Goal: Task Accomplishment & Management: Manage account settings

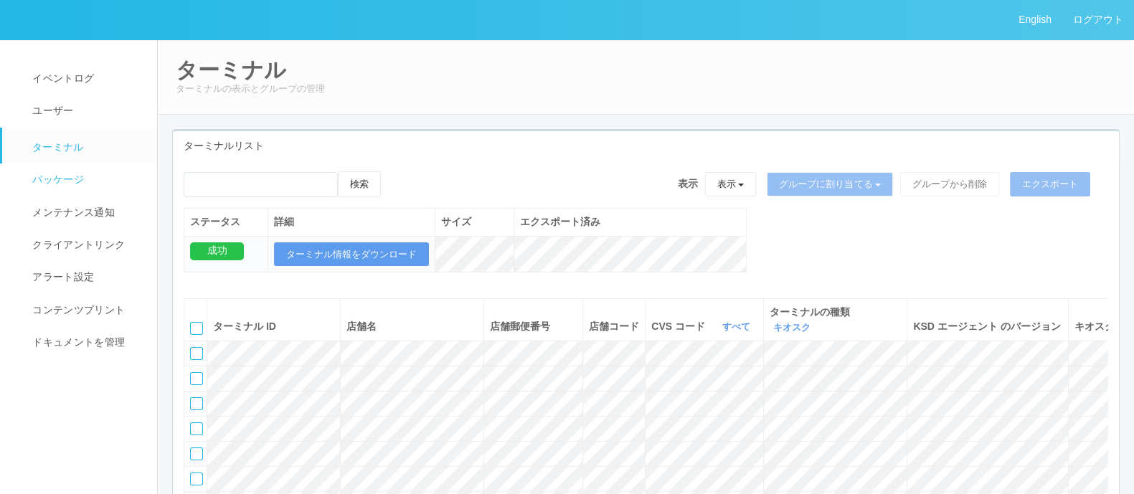
click at [77, 183] on span "パッケージ" at bounding box center [56, 179] width 55 height 11
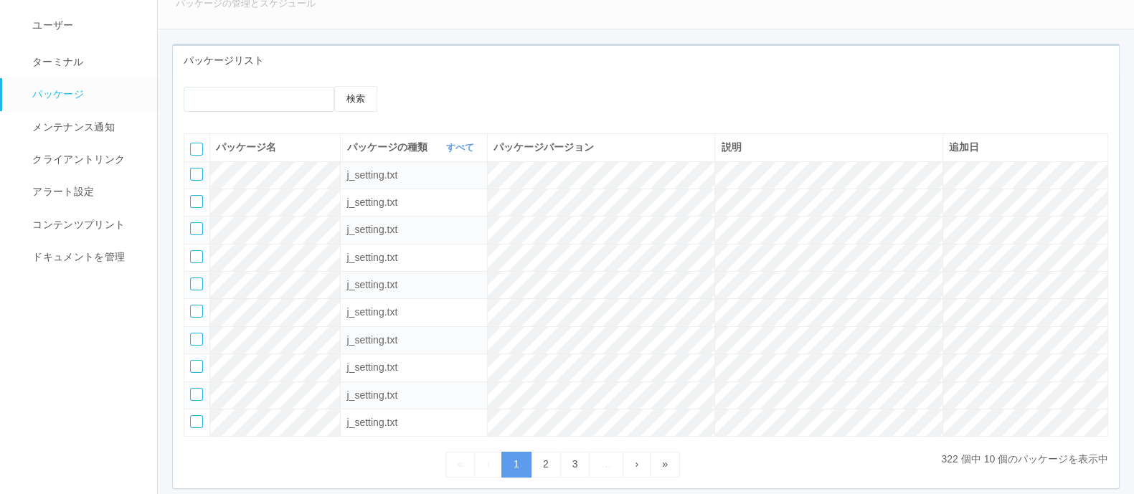
scroll to position [54, 0]
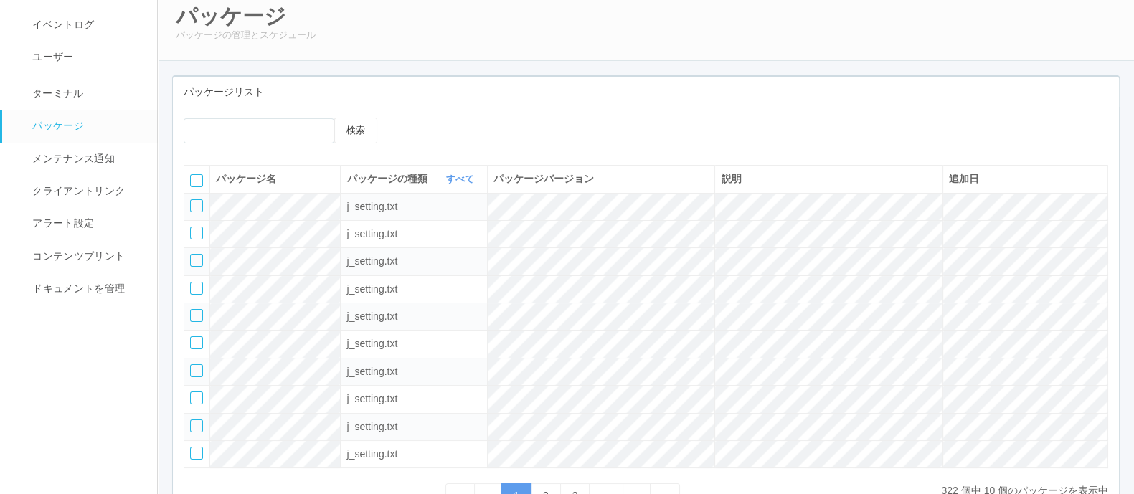
click at [410, 118] on icon at bounding box center [410, 118] width 0 height 0
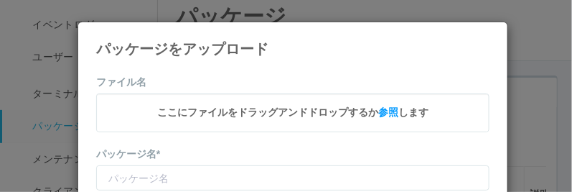
type input "CVSApp"
type input "2.1.5218_SD"
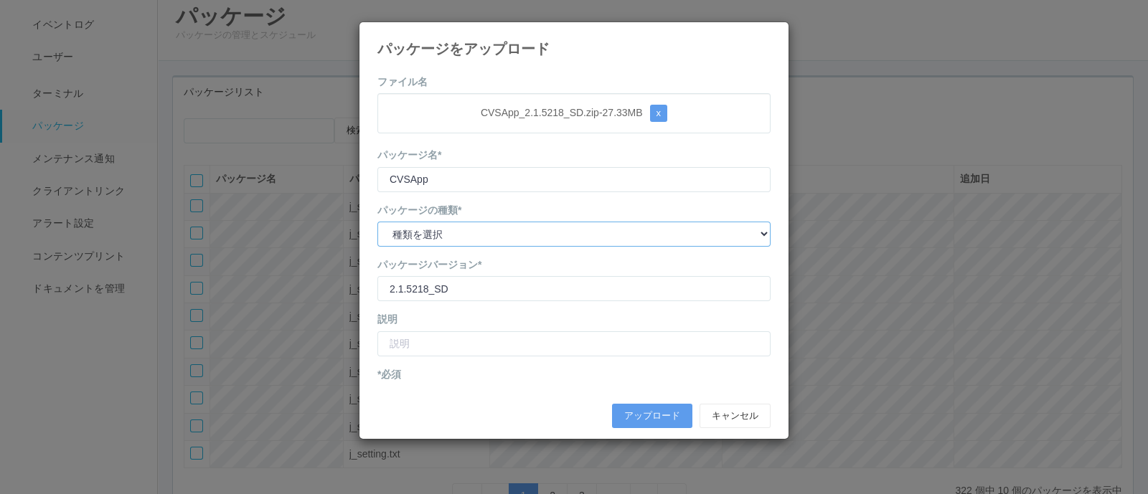
click at [495, 233] on select "種類を選択 キオスク KSD エージェント j_setting.txt" at bounding box center [573, 234] width 393 height 25
select select "Kiosk"
click at [377, 222] on select "種類を選択 キオスク KSD エージェント j_setting.txt" at bounding box center [573, 234] width 393 height 25
click at [456, 342] on input "text" at bounding box center [573, 343] width 393 height 25
click at [581, 42] on h4 "パッケージをアップロード" at bounding box center [573, 49] width 393 height 16
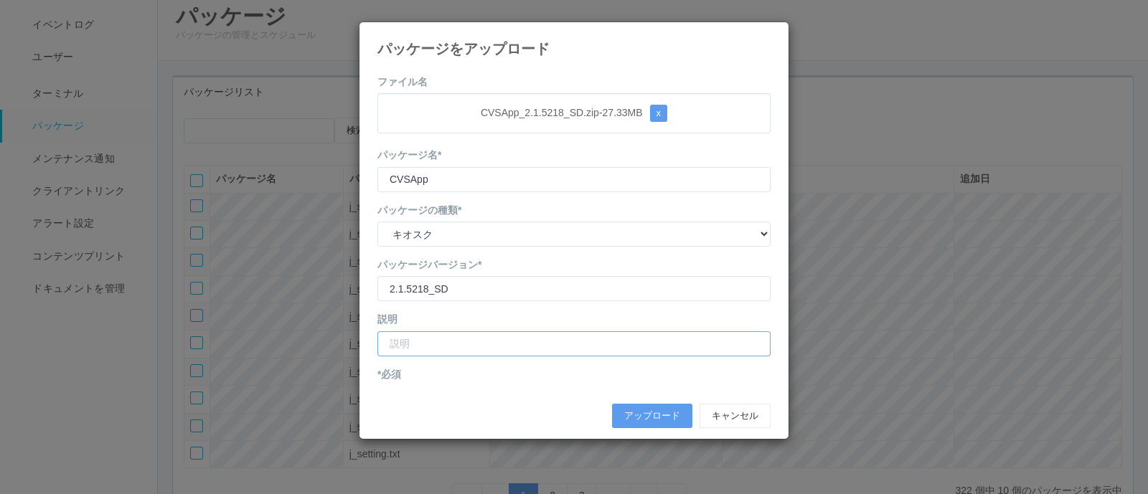
click at [436, 339] on input "text" at bounding box center [573, 343] width 393 height 25
type input "J"
click at [468, 344] on input "サンドラッグ向けアプリファイル（頭が1のバージョン向け）" at bounding box center [573, 343] width 393 height 25
type input "サンドラッグ向けアプリファイル（頭が1のバージョン向け）"
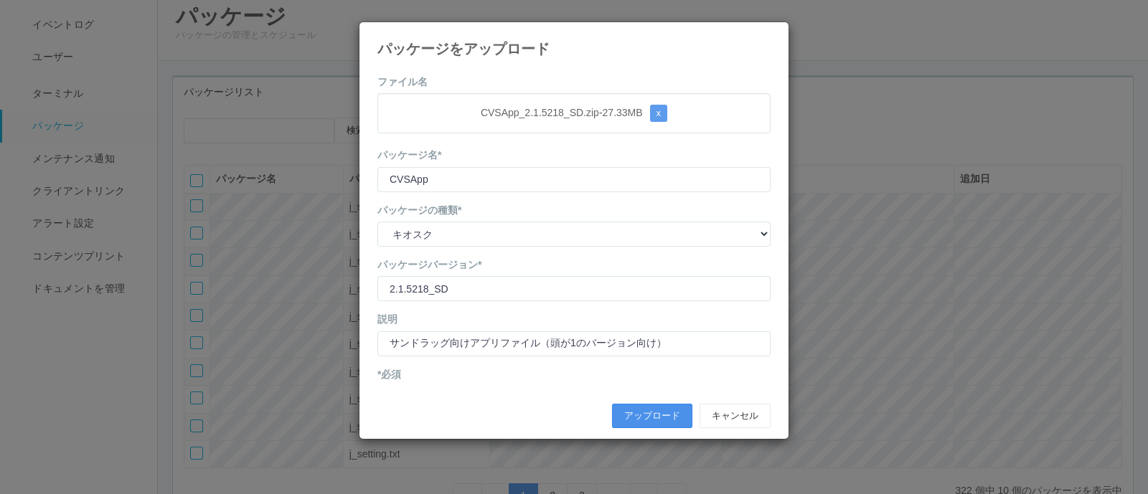
click at [636, 410] on button "アップロード" at bounding box center [652, 416] width 80 height 24
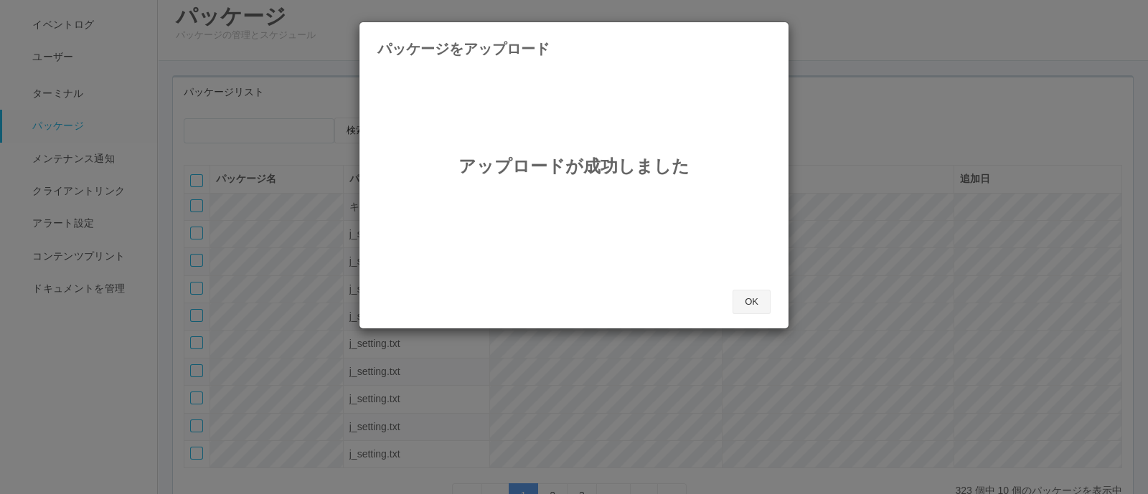
click at [750, 298] on button "OK" at bounding box center [751, 302] width 38 height 24
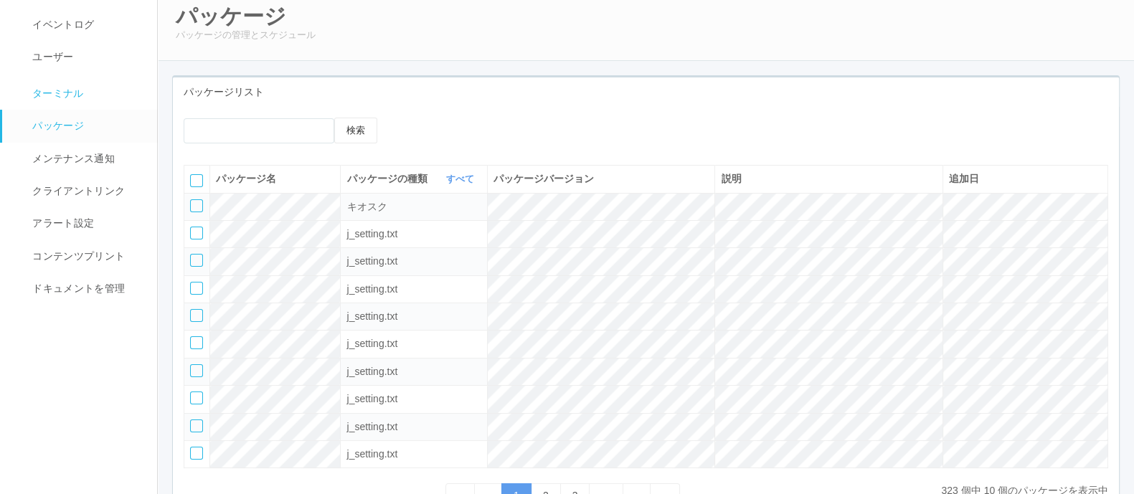
click at [49, 83] on link "ターミナル" at bounding box center [86, 92] width 168 height 36
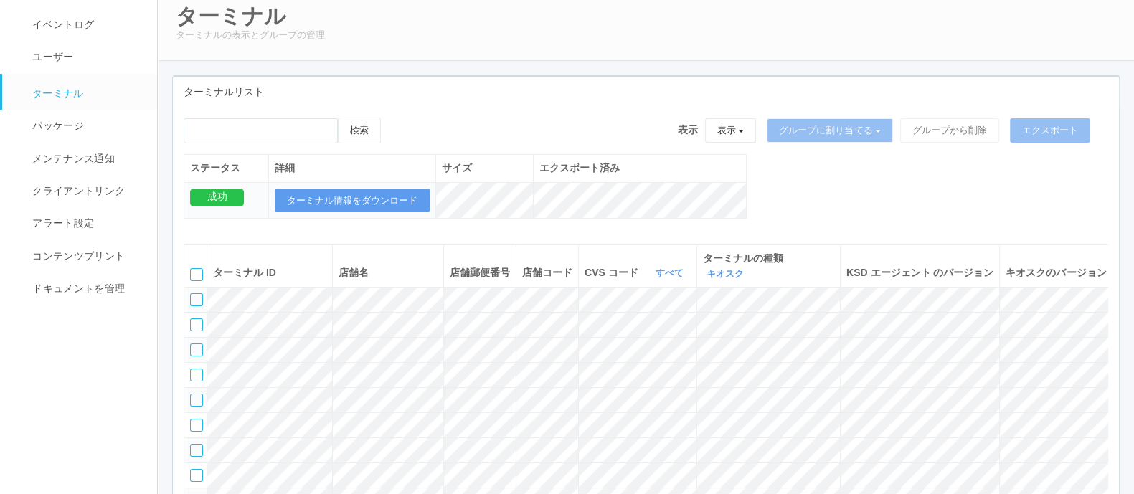
click at [85, 74] on link "ターミナル" at bounding box center [86, 92] width 168 height 36
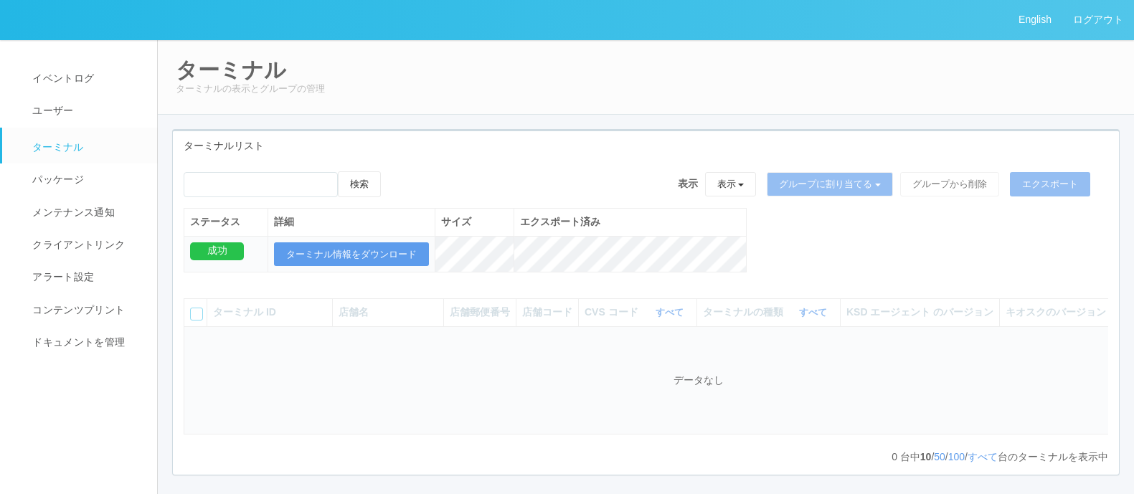
scroll to position [29, 0]
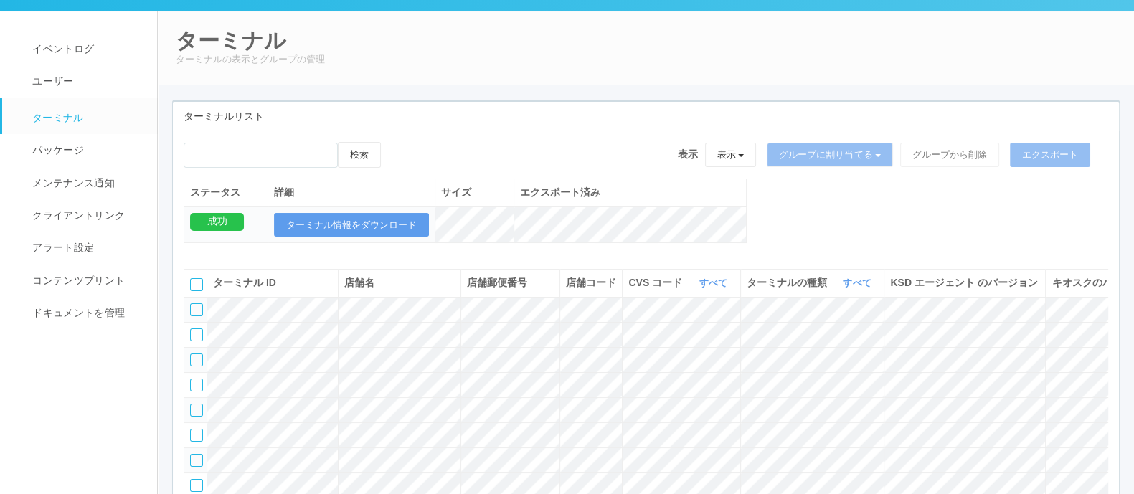
click at [757, 205] on div "検索 表示 表示 すべてのターミナル 未割り当てのターミナル グループを追加 グループ名を編集 アーカイブ済みのターミナル グループに割り当てる グループを追…" at bounding box center [646, 200] width 946 height 116
click at [705, 288] on link "すべて" at bounding box center [715, 283] width 32 height 11
click at [717, 403] on link "961762" at bounding box center [677, 393] width 113 height 19
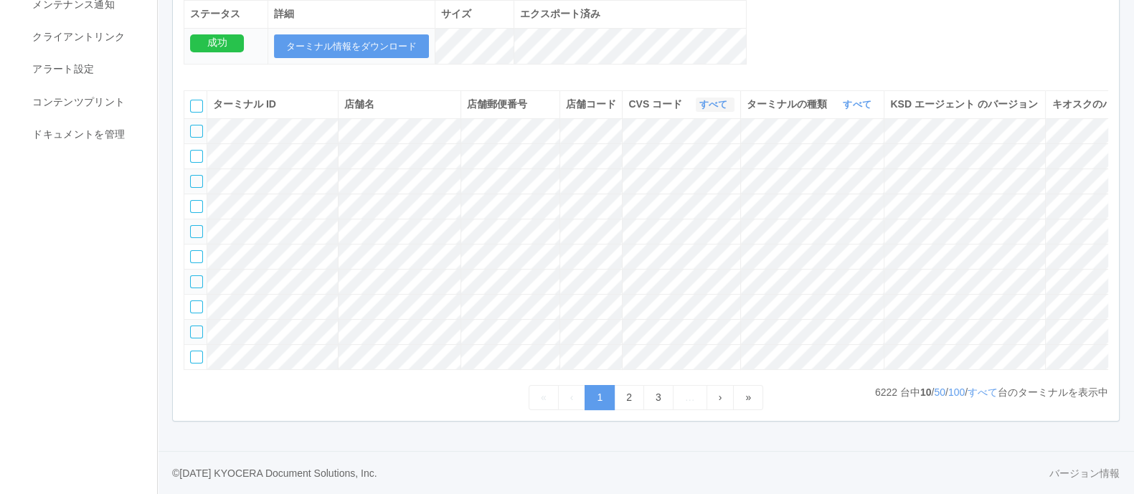
scroll to position [301, 0]
click at [978, 392] on link "すべて" at bounding box center [983, 392] width 30 height 11
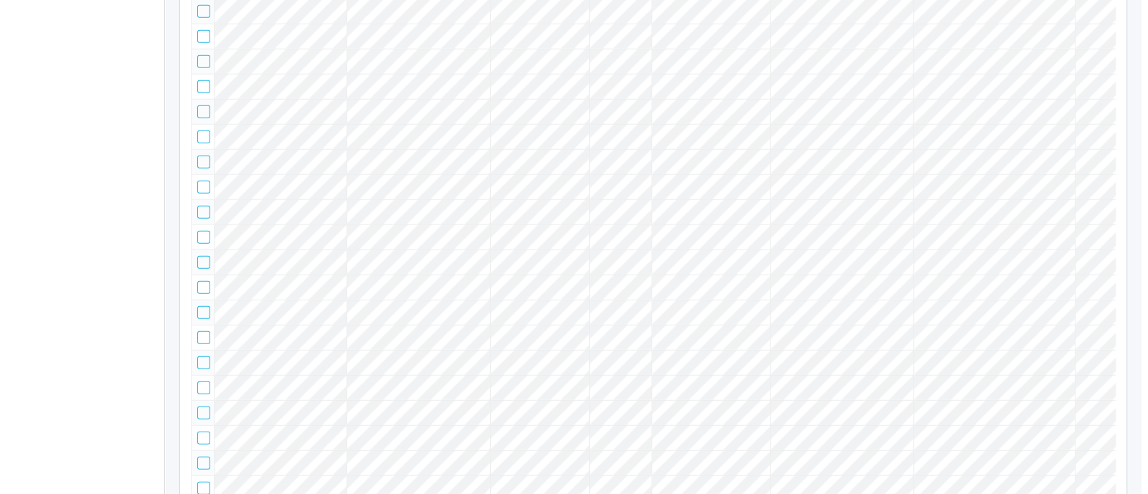
scroll to position [0, 172]
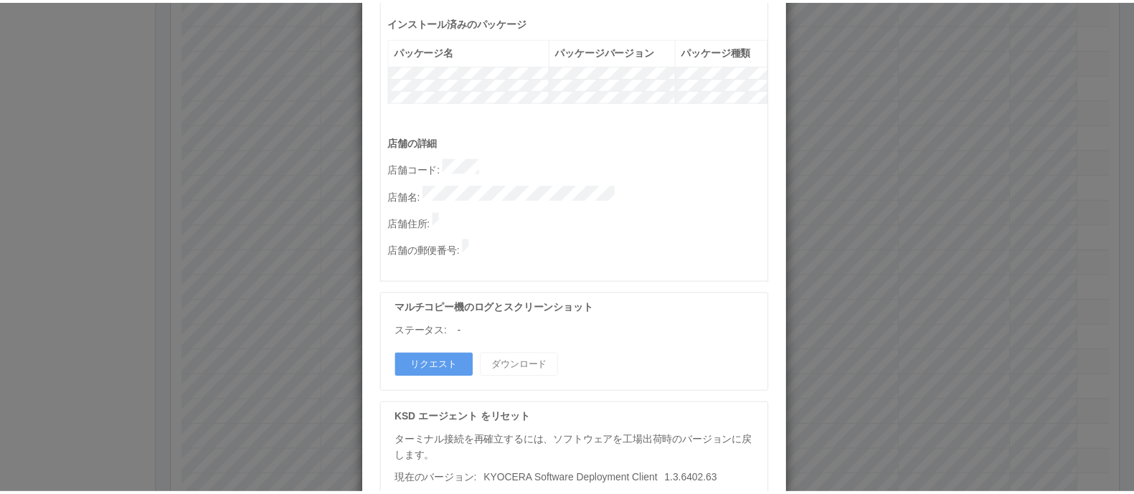
scroll to position [753, 0]
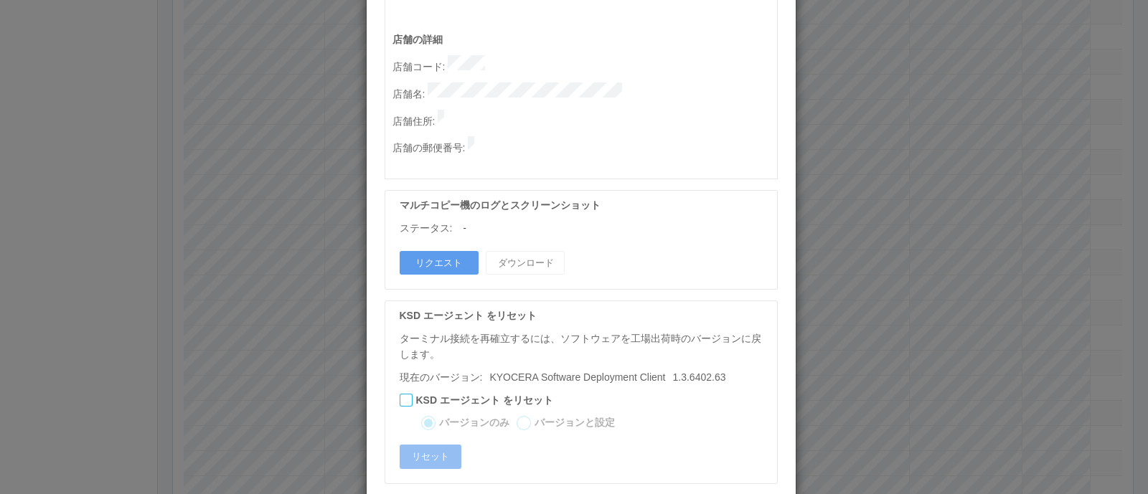
click at [854, 259] on div "ターミナルの詳細 詳細 S.M.A.R.T 接続ステータス 最終接続日時 : 09/03/2025 05:34:40 PM マルチコピー機の詳細 モデル : …" at bounding box center [574, 247] width 1148 height 494
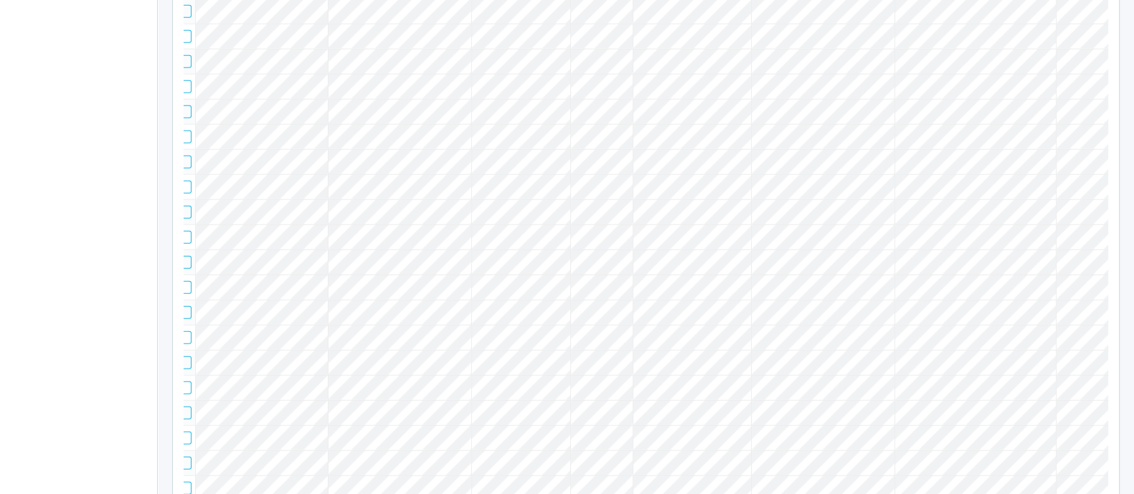
scroll to position [0, 0]
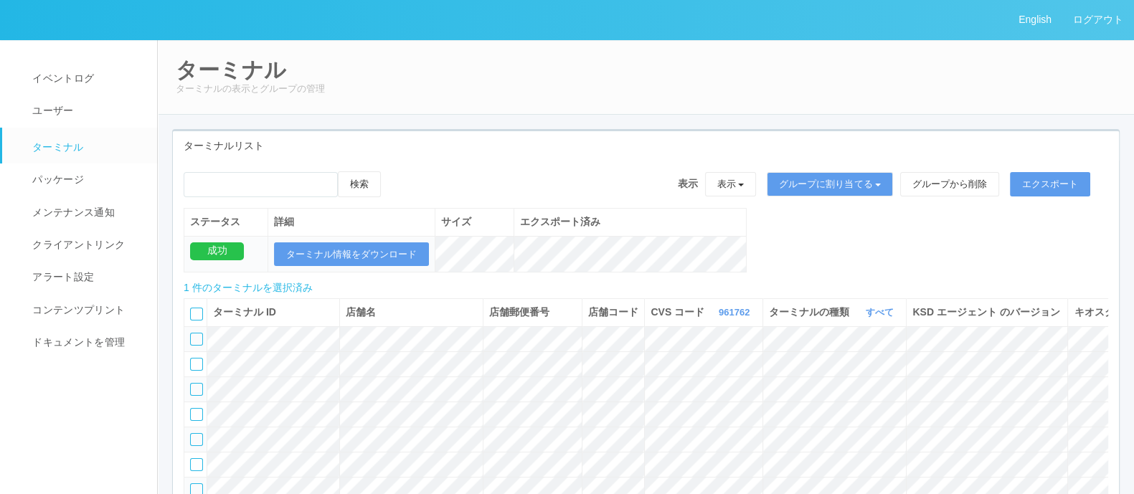
click at [395, 171] on icon at bounding box center [395, 171] width 0 height 0
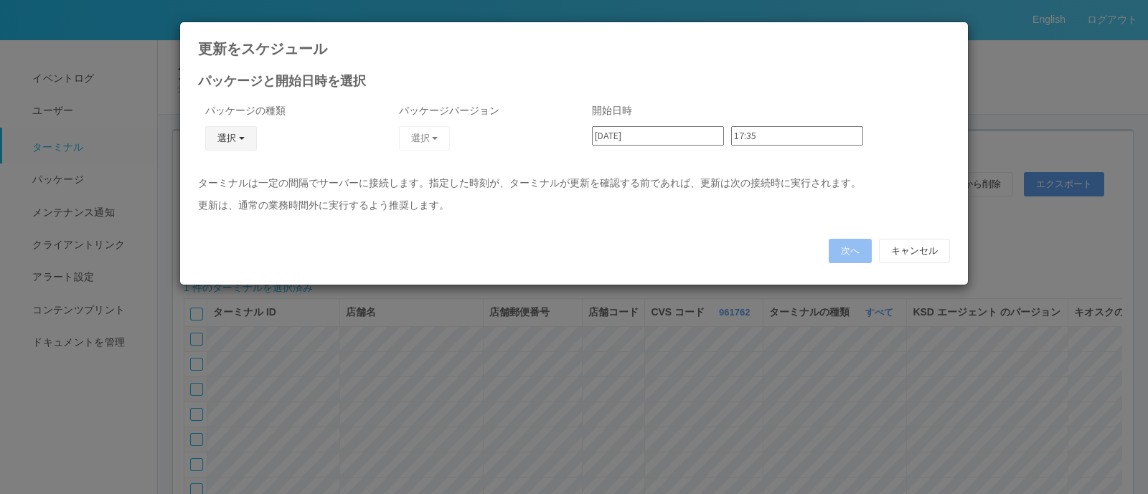
click at [240, 139] on button "選択" at bounding box center [231, 138] width 52 height 24
click at [219, 192] on link "キオスク" at bounding box center [210, 200] width 113 height 22
click at [413, 145] on button "選択" at bounding box center [425, 138] width 52 height 24
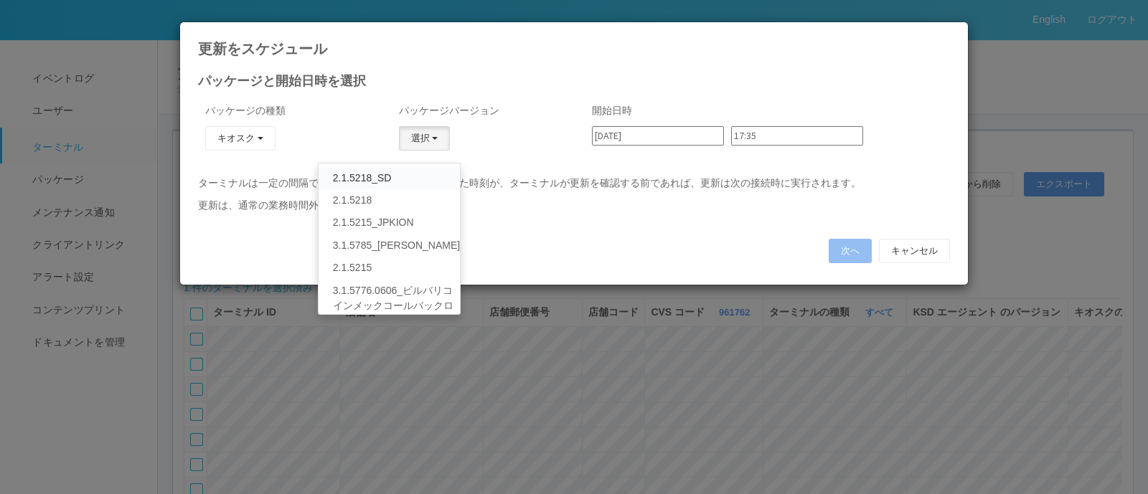
click at [397, 176] on link "2.1.5218_SD" at bounding box center [389, 178] width 141 height 22
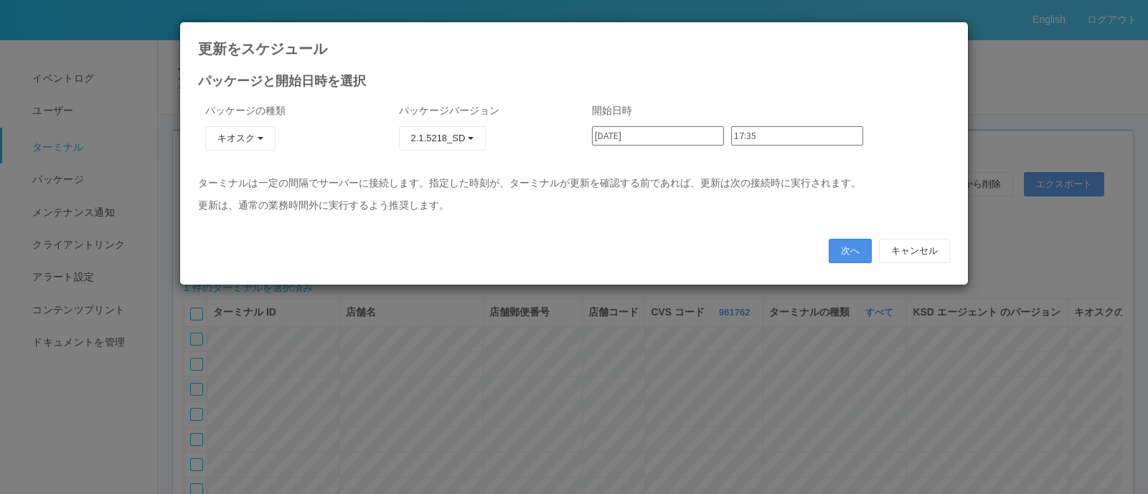
click at [850, 253] on button "次へ" at bounding box center [850, 251] width 43 height 24
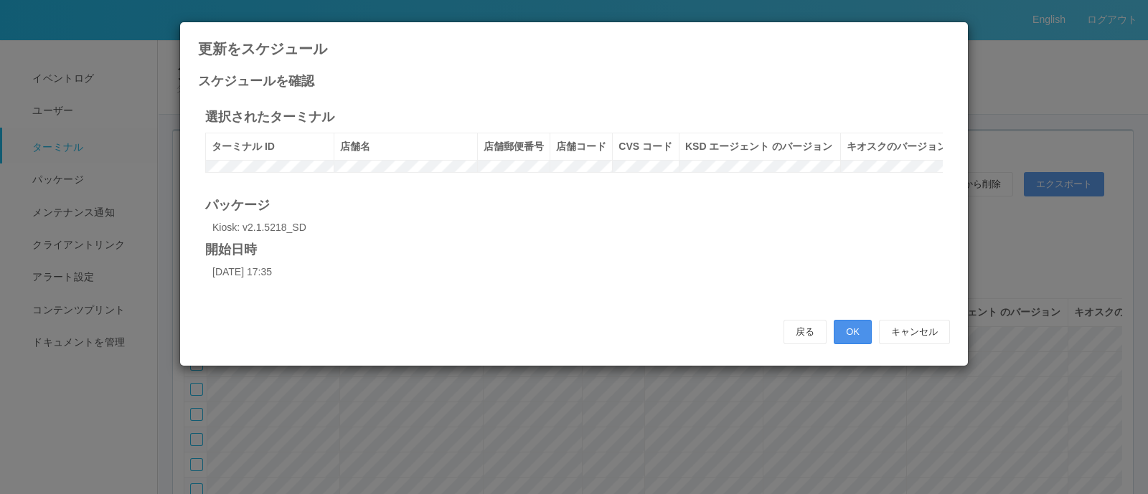
click at [855, 344] on button "OK" at bounding box center [853, 332] width 38 height 24
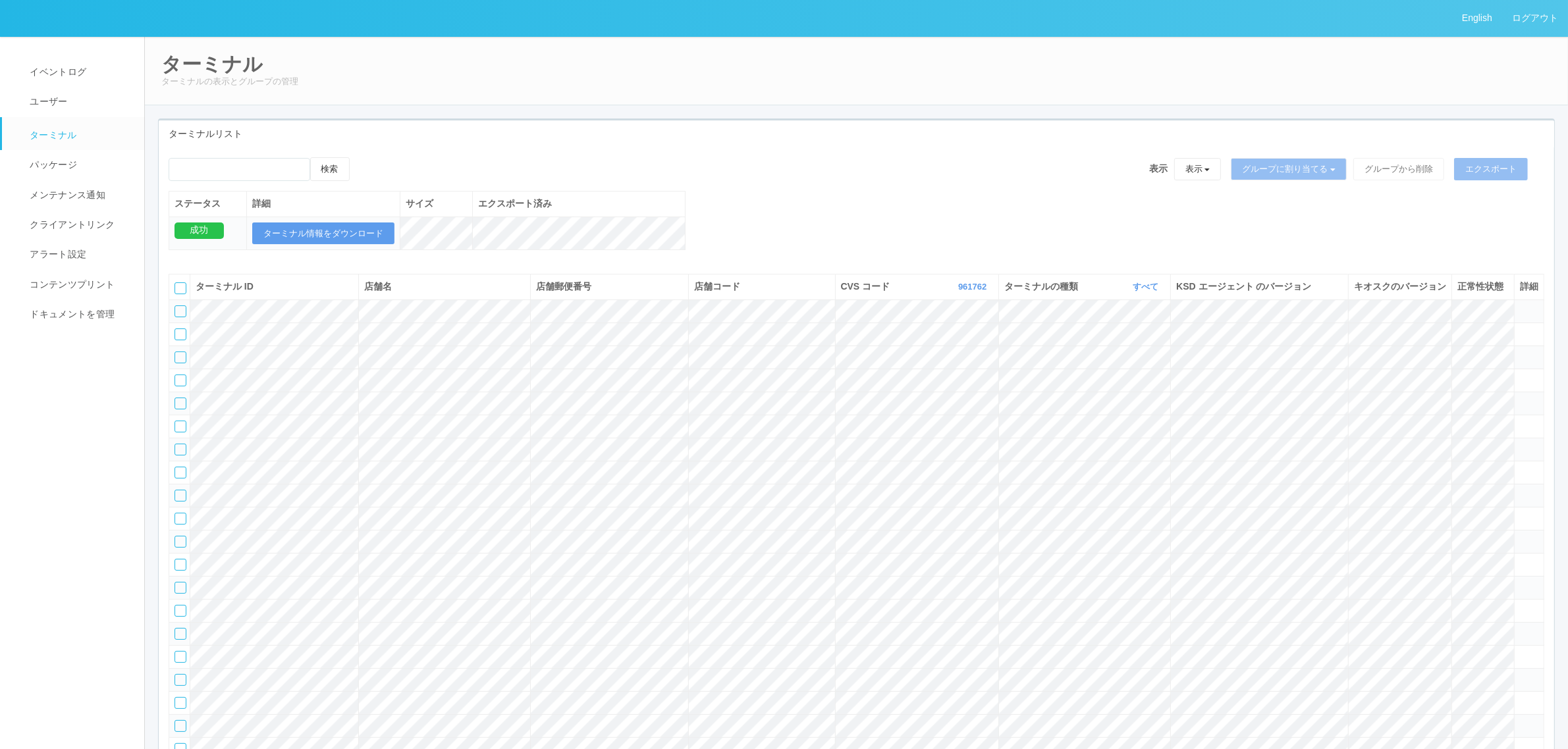
click at [185, 318] on div at bounding box center [180, 311] width 12 height 12
click at [369, 165] on div "検索" at bounding box center [269, 173] width 201 height 34
click at [386, 167] on div "検索 表示 表示 すべてのターミナル 未割り当てのターミナル グループを追加 グループ名を編集 アーカイブ済みのターミナル グループに割り当てる グループを追…" at bounding box center [857, 173] width 1376 height 34
click at [363, 157] on icon at bounding box center [363, 157] width 0 height 0
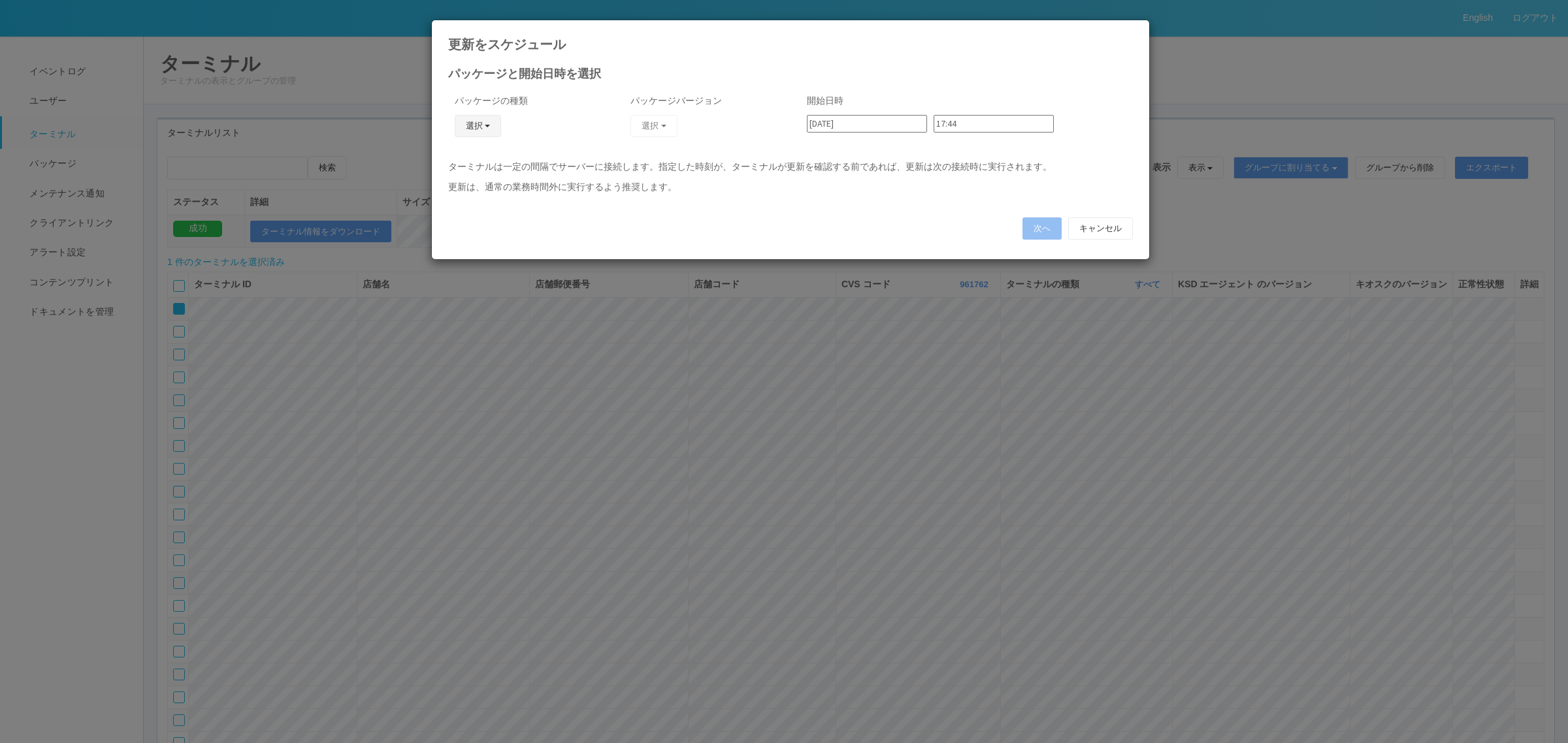
click at [462, 121] on button "選択" at bounding box center [478, 126] width 47 height 22
click at [457, 184] on link "キオスク" at bounding box center [458, 182] width 103 height 20
click at [660, 117] on button "選択" at bounding box center [654, 126] width 47 height 22
click at [580, 135] on div "パッケージの種類 キオスク KSD エージェント キオスク j_setting.txt" at bounding box center [526, 124] width 157 height 73
click at [1033, 222] on button "キャンセル" at bounding box center [1100, 229] width 65 height 22
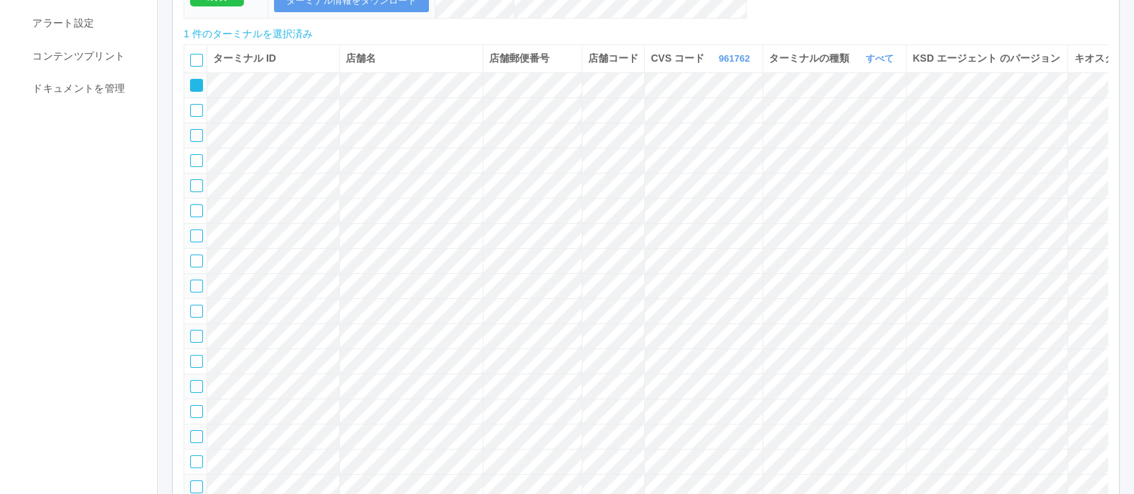
scroll to position [255, 0]
drag, startPoint x: 692, startPoint y: 61, endPoint x: 673, endPoint y: 75, distance: 23.7
click at [673, 65] on div "CVS コード 961762 表示 すべて 300024 300036 300037 300034 300033 300032 300031 300020 3…" at bounding box center [704, 57] width 106 height 15
click at [719, 62] on link "961762" at bounding box center [736, 57] width 34 height 11
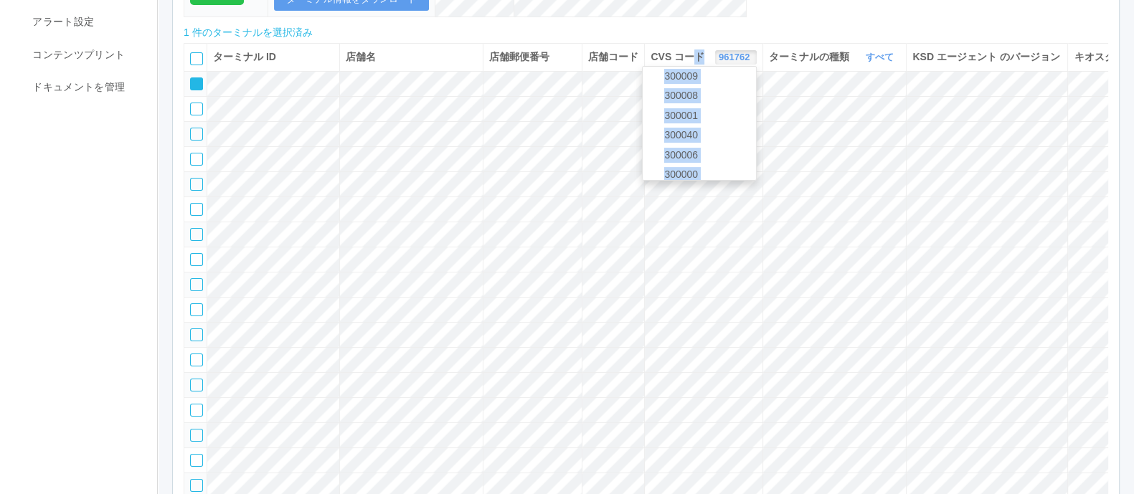
scroll to position [551, 0]
click at [657, 106] on link "300040" at bounding box center [699, 96] width 113 height 19
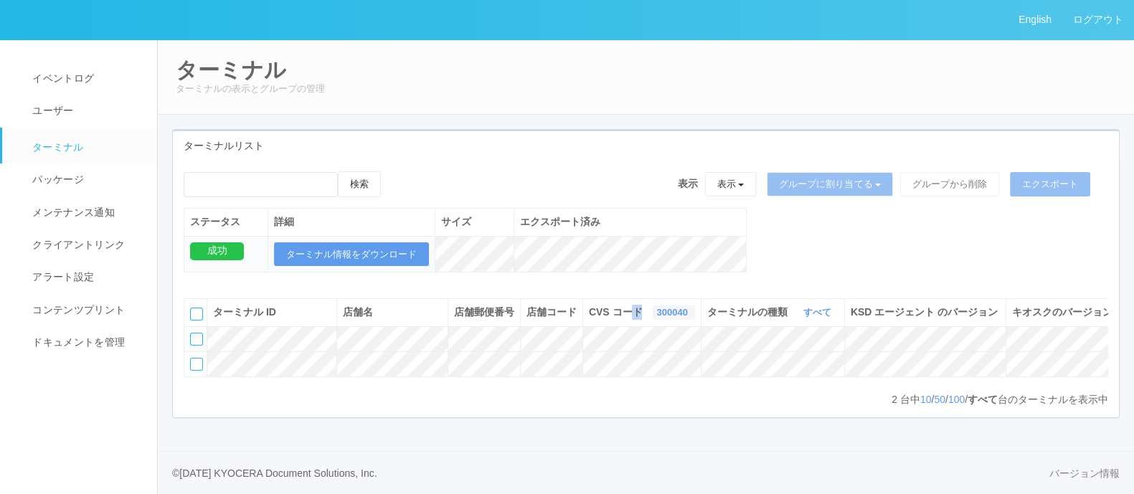
scroll to position [0, 110]
click at [1098, 353] on td at bounding box center [1093, 364] width 32 height 25
click at [1083, 358] on icon at bounding box center [1083, 358] width 0 height 0
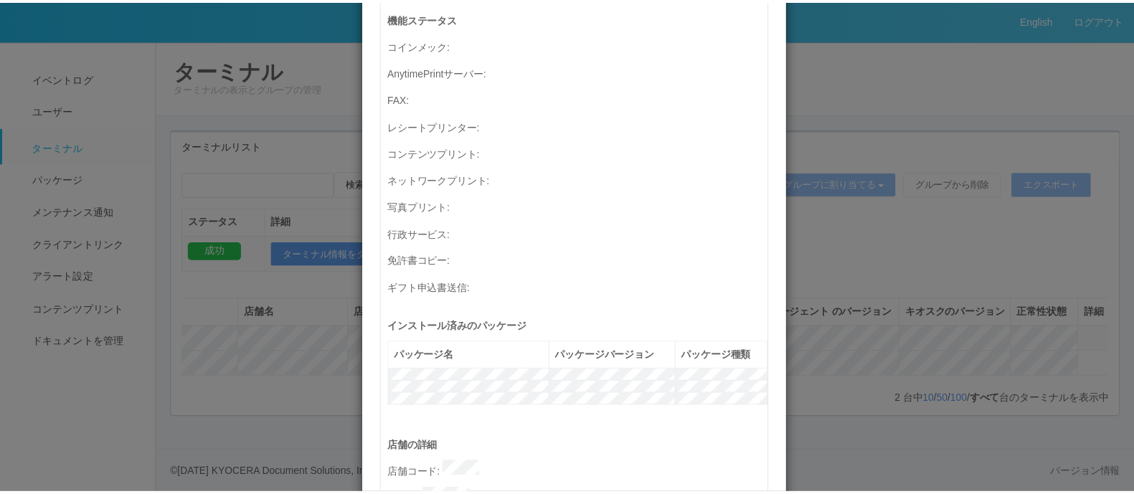
scroll to position [0, 0]
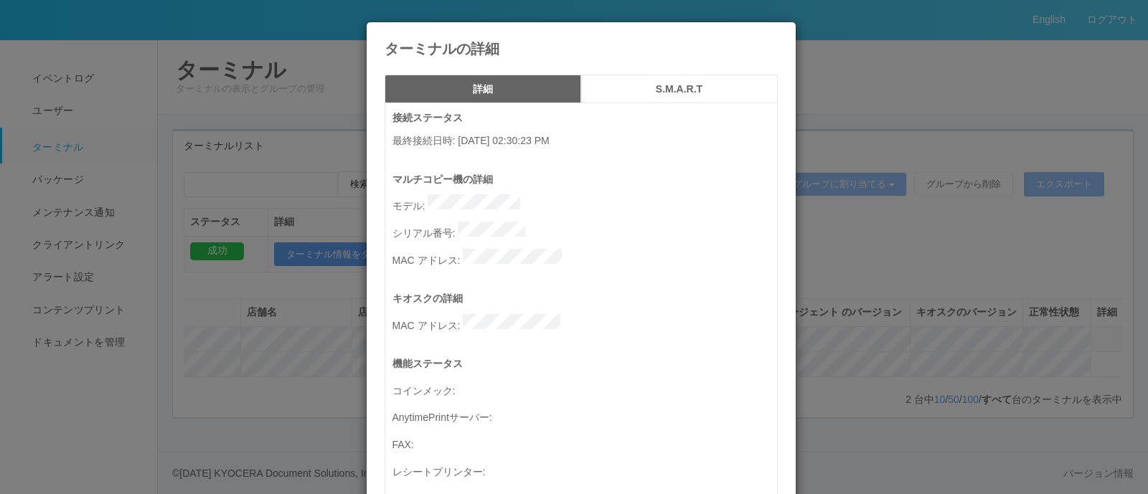
click at [771, 43] on div "ターミナルの詳細" at bounding box center [581, 39] width 429 height 34
click at [778, 33] on icon at bounding box center [778, 33] width 0 height 0
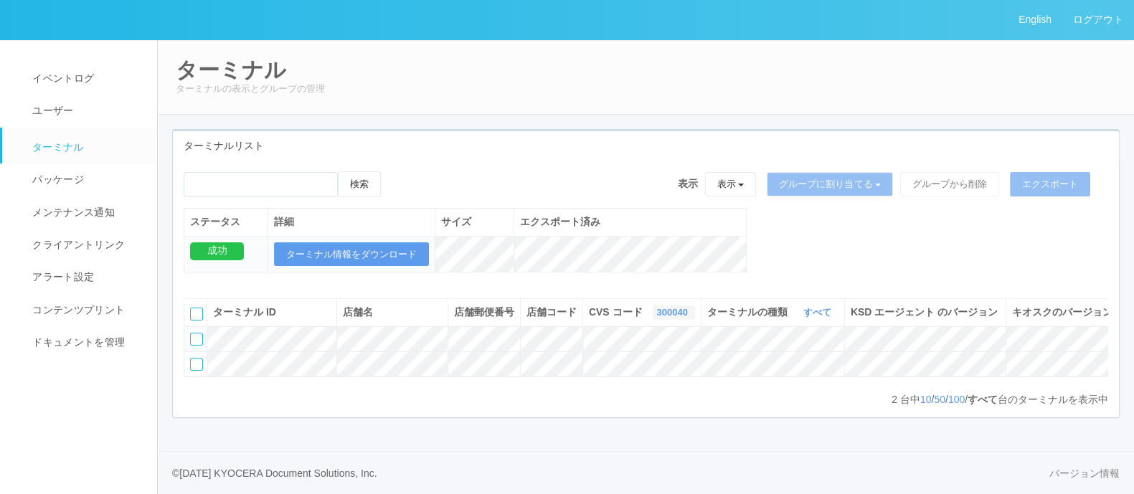
click at [656, 307] on link "300040" at bounding box center [673, 312] width 34 height 11
click at [603, 359] on link "300035" at bounding box center [637, 368] width 113 height 19
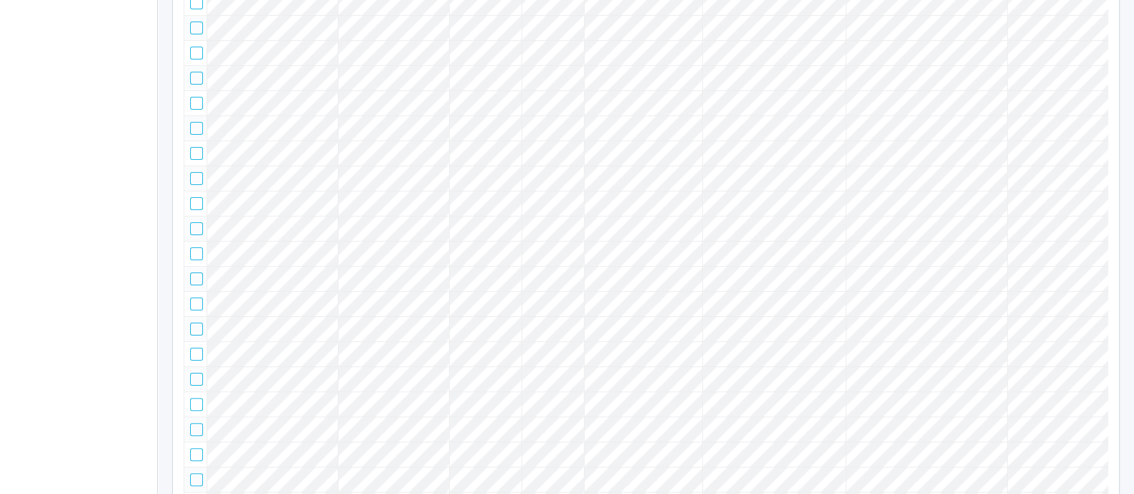
scroll to position [0, 111]
click at [1100, 40] on td at bounding box center [1094, 27] width 32 height 25
click at [1083, 22] on span at bounding box center [1083, 22] width 0 height 0
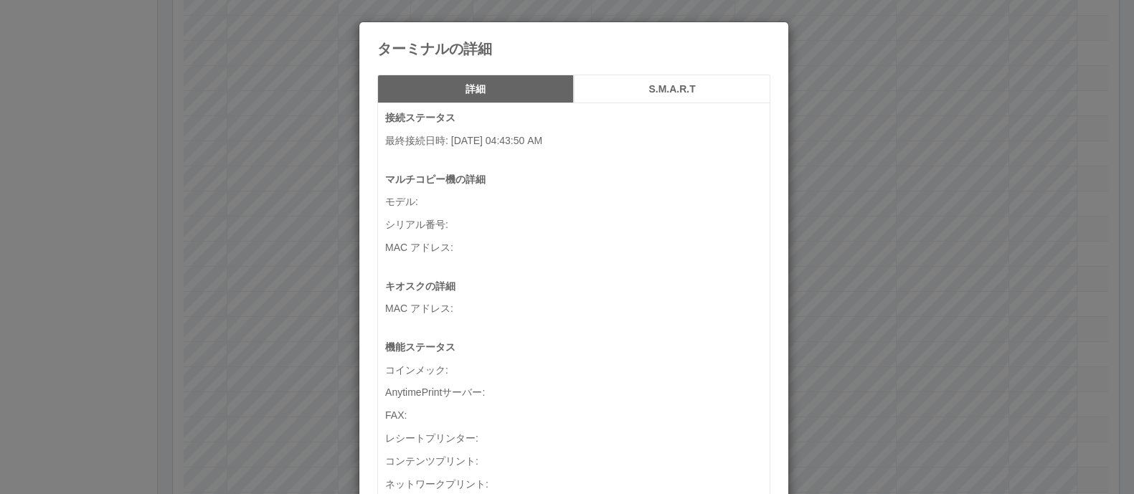
scroll to position [0, 98]
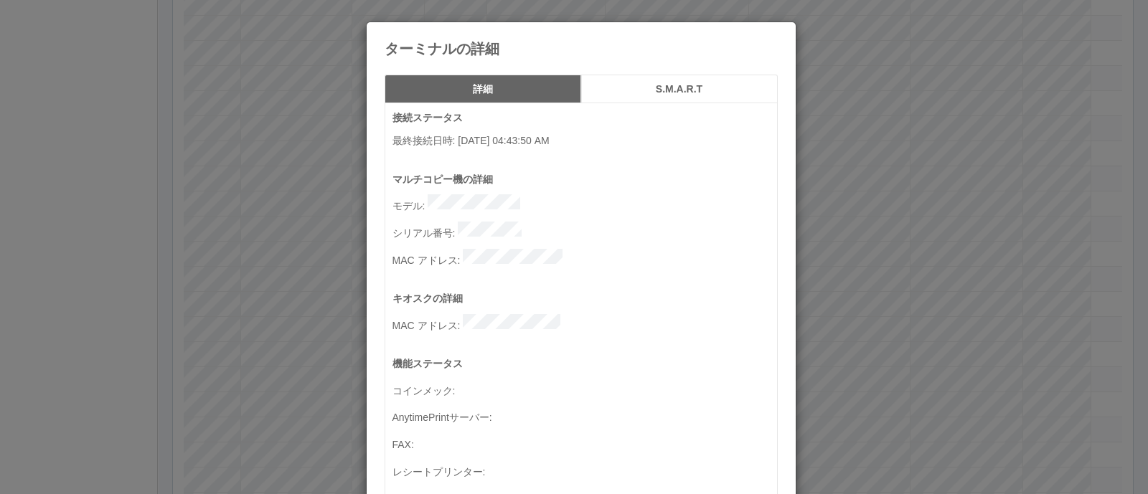
click at [1024, 122] on div "ターミナルの詳細 詳細 S.M.A.R.T 接続ステータス 最終接続日時 : 04/04/2025 04:43:50 AM マルチコピー機の詳細 モデル : …" at bounding box center [574, 247] width 1148 height 494
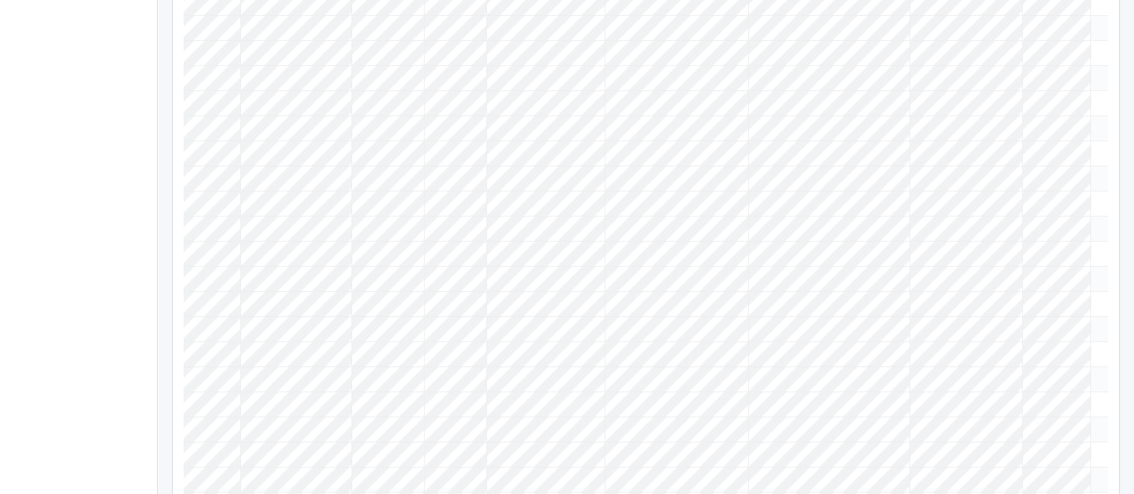
click at [1097, 72] on icon at bounding box center [1097, 72] width 0 height 0
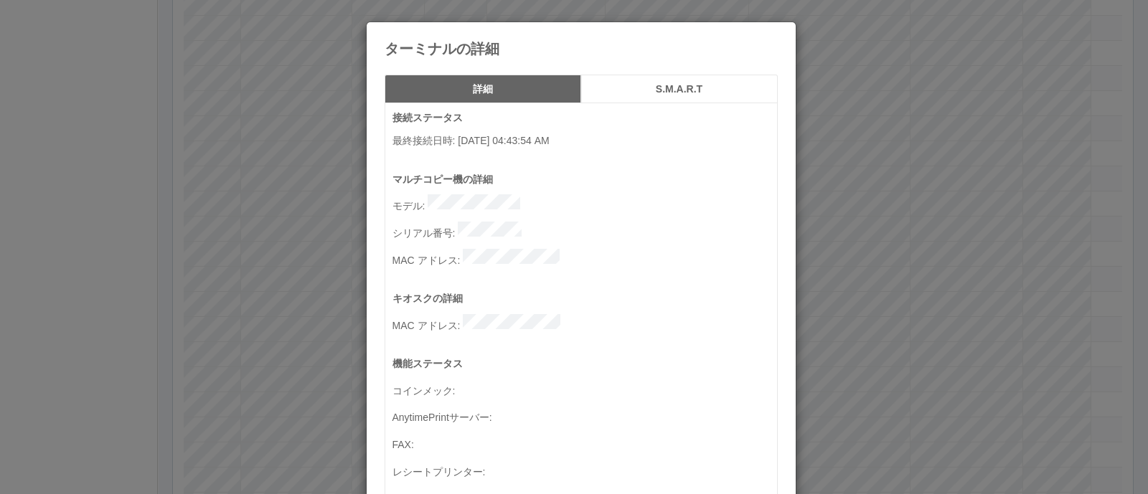
click at [943, 128] on div "ターミナルの詳細 詳細 S.M.A.R.T 接続ステータス 最終接続日時 : 09/03/2025 04:43:54 AM マルチコピー機の詳細 モデル : …" at bounding box center [574, 247] width 1148 height 494
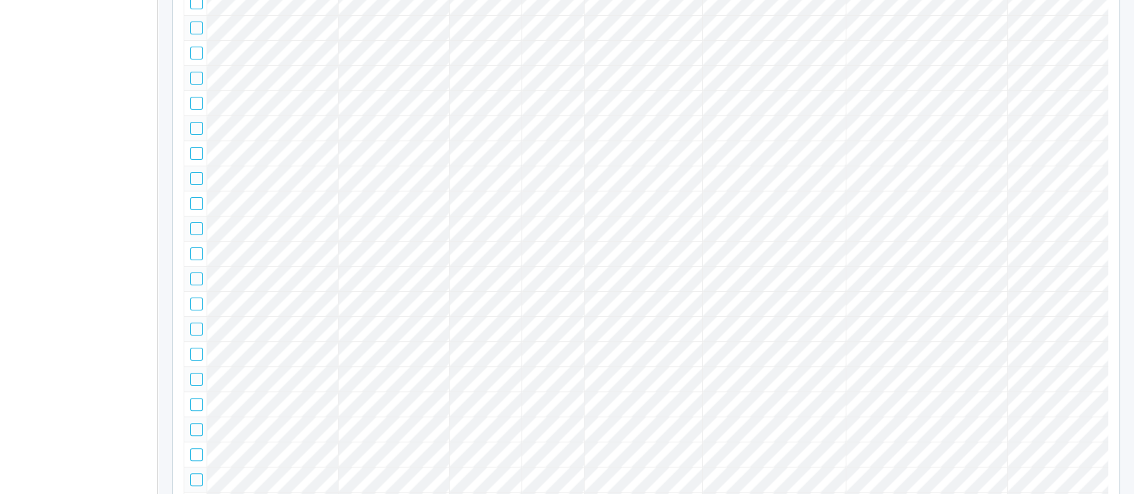
scroll to position [0, 111]
click at [1083, 22] on icon at bounding box center [1083, 22] width 0 height 0
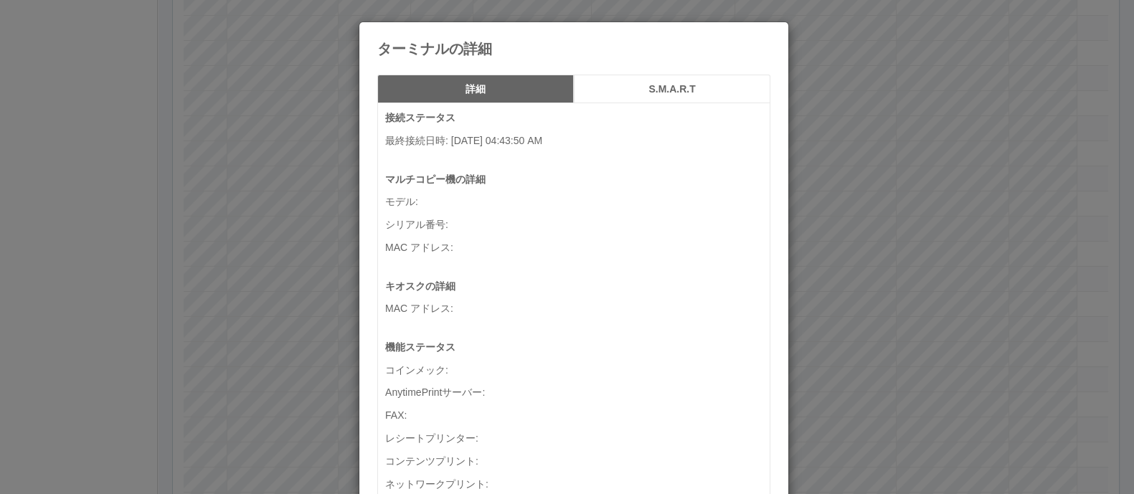
scroll to position [0, 98]
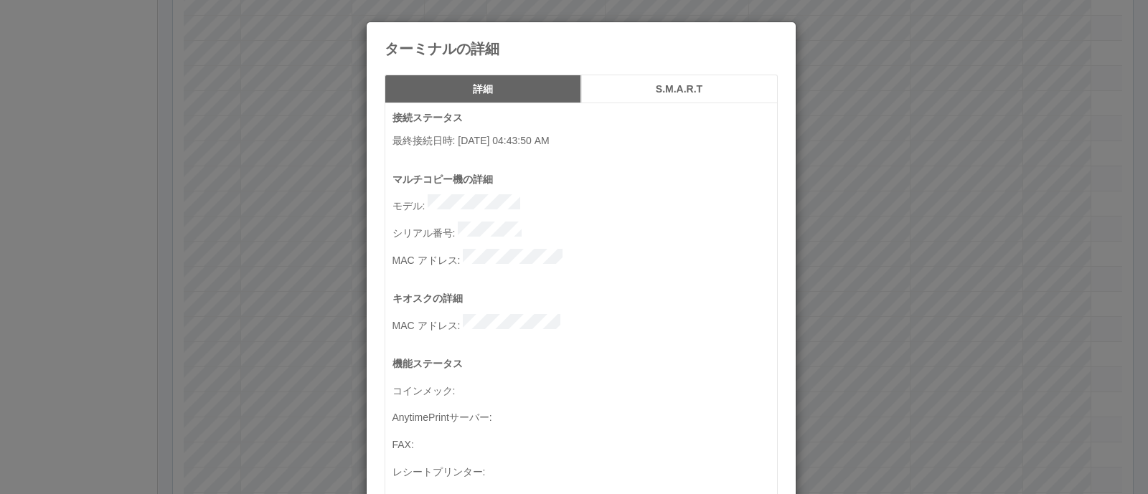
click at [968, 203] on div "ターミナルの詳細 詳細 S.M.A.R.T 接続ステータス 最終接続日時 : 04/04/2025 04:43:50 AM マルチコピー機の詳細 モデル : …" at bounding box center [574, 247] width 1148 height 494
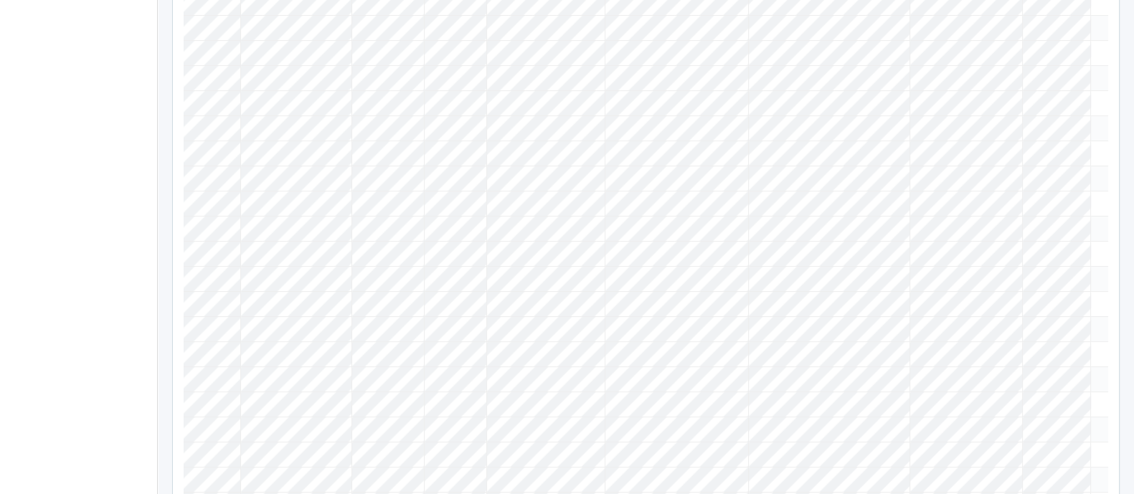
scroll to position [0, 0]
click at [197, 34] on div at bounding box center [196, 28] width 13 height 13
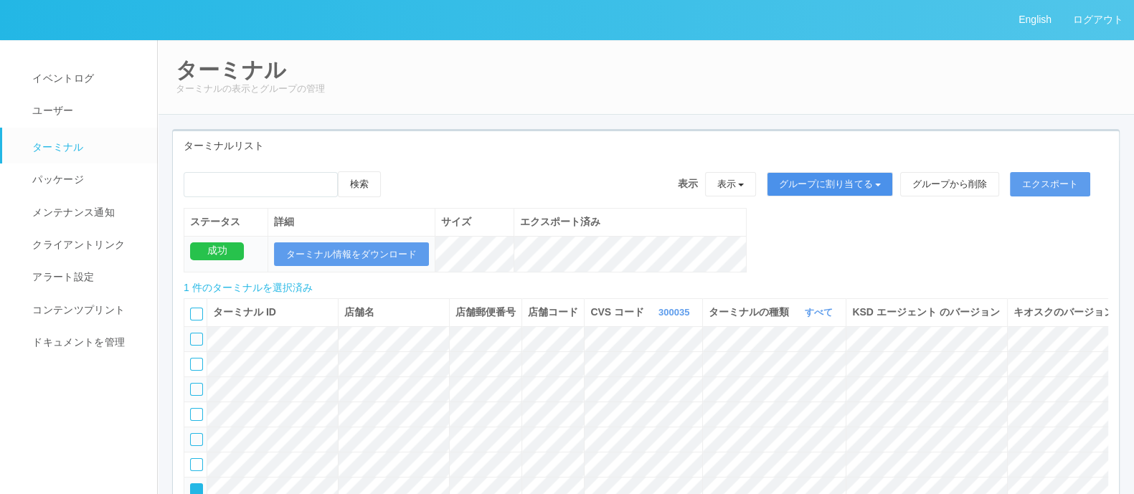
click at [817, 181] on button "グループに割り当てる" at bounding box center [830, 184] width 126 height 24
click at [812, 245] on link "アーカイブ済みのターミナル" at bounding box center [819, 244] width 159 height 19
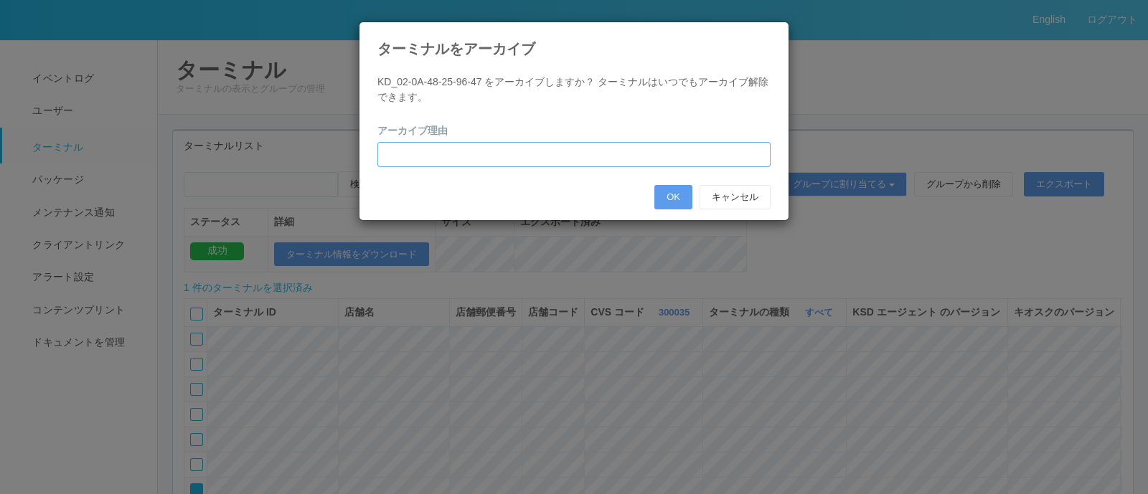
click at [504, 156] on input "text" at bounding box center [573, 154] width 393 height 25
click at [496, 156] on input "text" at bounding box center [573, 154] width 393 height 25
type input "P"
type input "く"
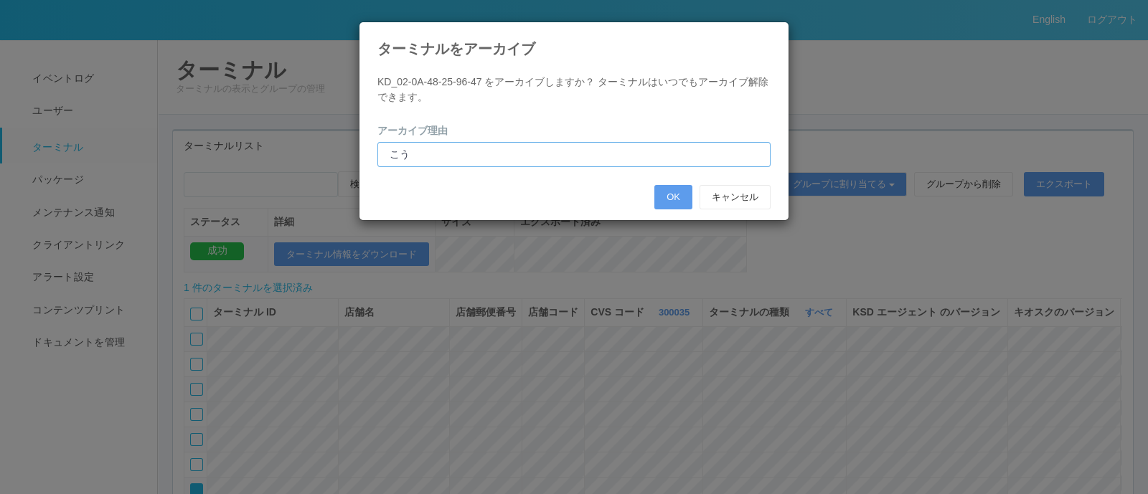
type input "こ"
type input "PC交換のため"
click at [672, 192] on button "OK" at bounding box center [673, 197] width 38 height 24
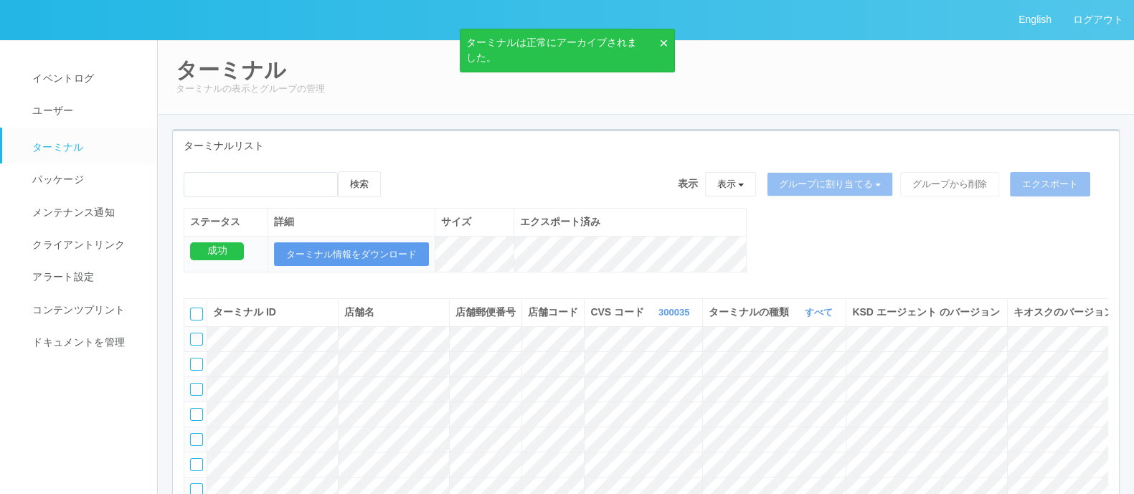
click at [705, 305] on th "ターミナルの種類 すべて 表示 すべて キオスク マルチコピー機" at bounding box center [774, 312] width 143 height 27
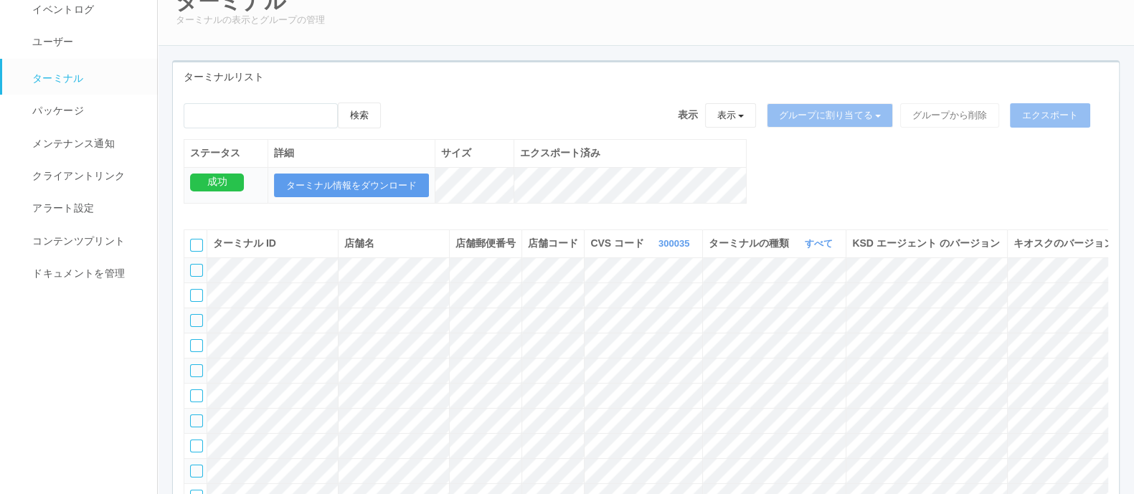
scroll to position [70, 0]
click at [617, 257] on th "CVS コード 300035 表示 すべて 300024 300036 300037 300034 300033 300032 300031 300020 3…" at bounding box center [644, 243] width 118 height 27
click at [659, 248] on link "300035" at bounding box center [676, 242] width 34 height 11
click at [614, 305] on link "300017" at bounding box center [639, 295] width 113 height 19
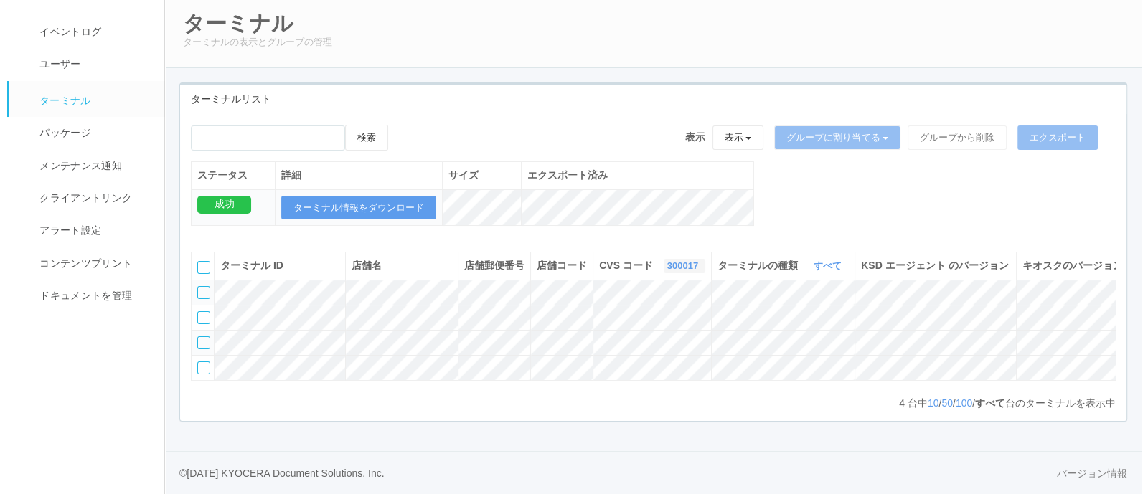
scroll to position [0, 113]
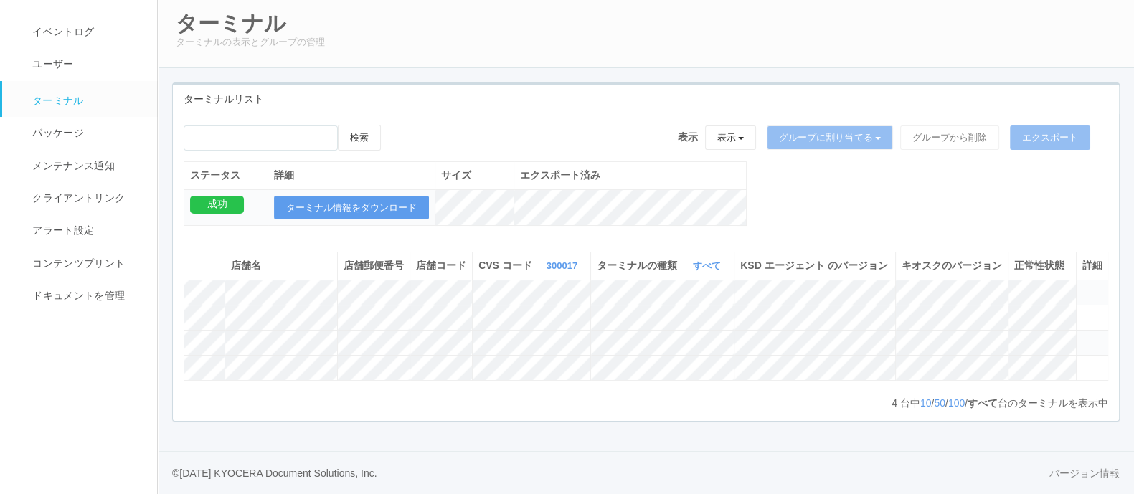
click at [1083, 336] on icon at bounding box center [1083, 336] width 0 height 0
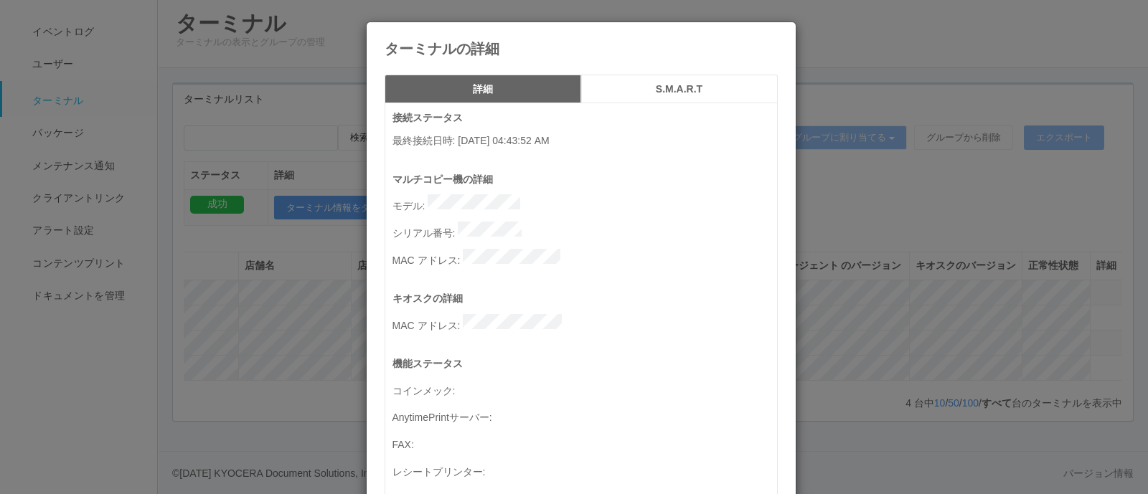
click at [953, 298] on div "ターミナルの詳細 詳細 S.M.A.R.T 接続ステータス 最終接続日時 : 11/25/2022 04:43:52 AM マルチコピー機の詳細 モデル : …" at bounding box center [574, 247] width 1148 height 494
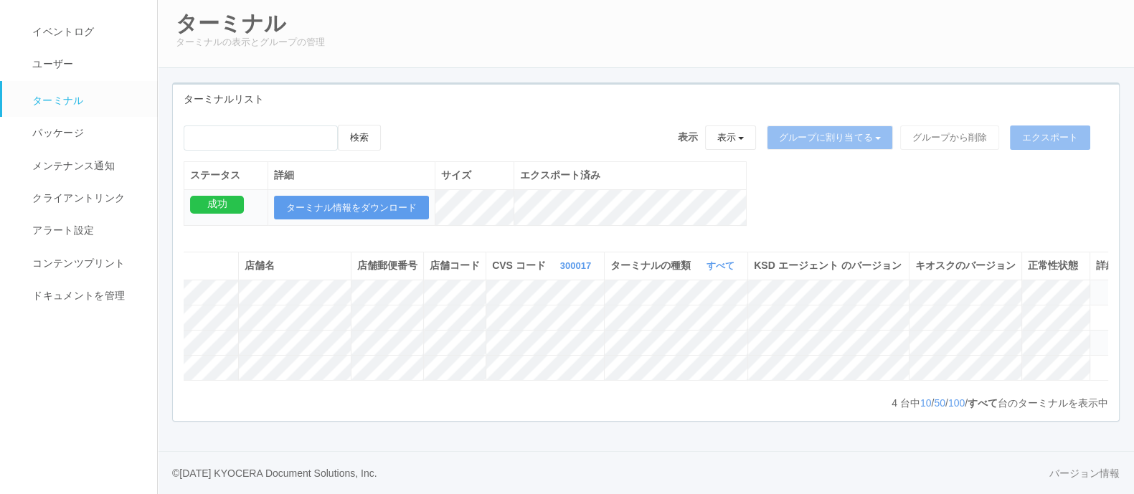
scroll to position [0, 0]
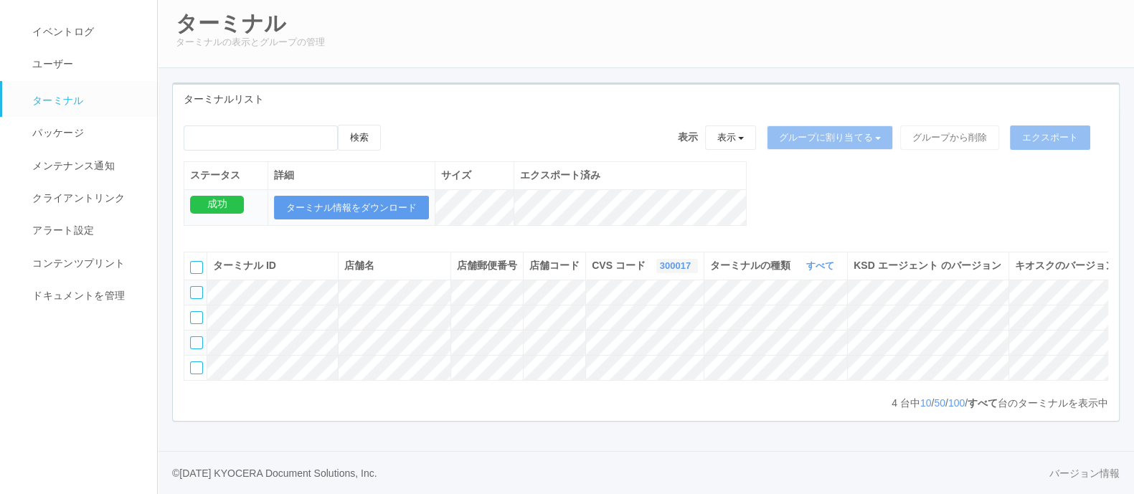
click at [660, 260] on link "300017" at bounding box center [677, 265] width 34 height 11
click at [606, 268] on link "300000" at bounding box center [640, 277] width 113 height 19
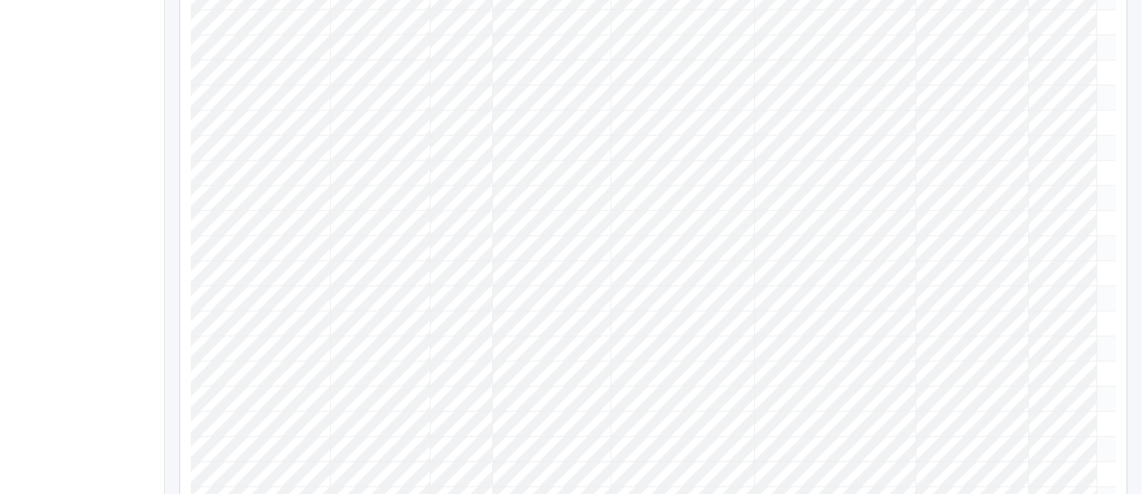
scroll to position [0, 171]
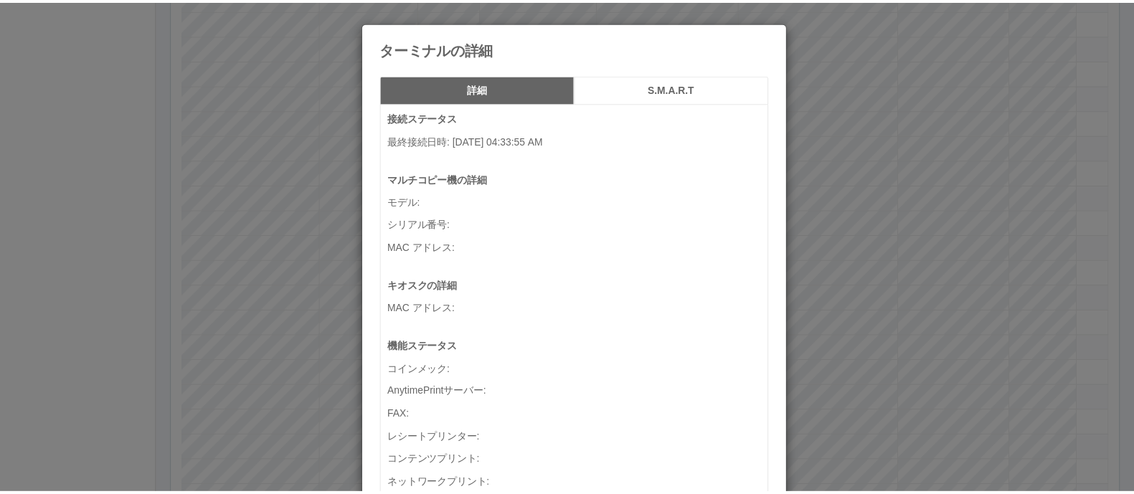
scroll to position [0, 158]
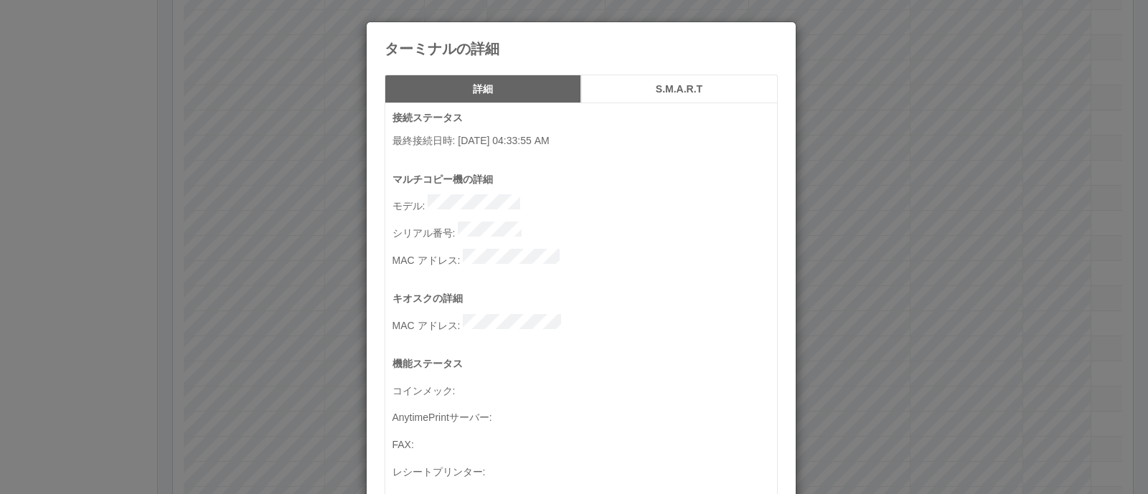
click at [979, 273] on div "ターミナルの詳細 詳細 S.M.A.R.T 接続ステータス 最終接続日時 : 09/03/2025 04:33:55 AM マルチコピー機の詳細 モデル : …" at bounding box center [574, 247] width 1148 height 494
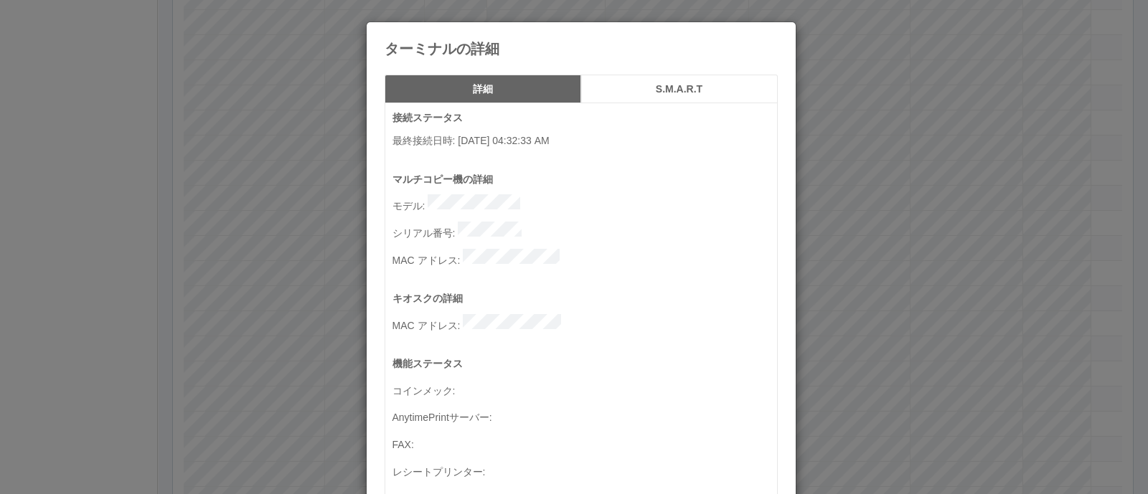
click at [1017, 245] on div "ターミナルの詳細 詳細 S.M.A.R.T 接続ステータス 最終接続日時 : 09/03/2025 04:32:33 AM マルチコピー機の詳細 モデル : …" at bounding box center [574, 247] width 1148 height 494
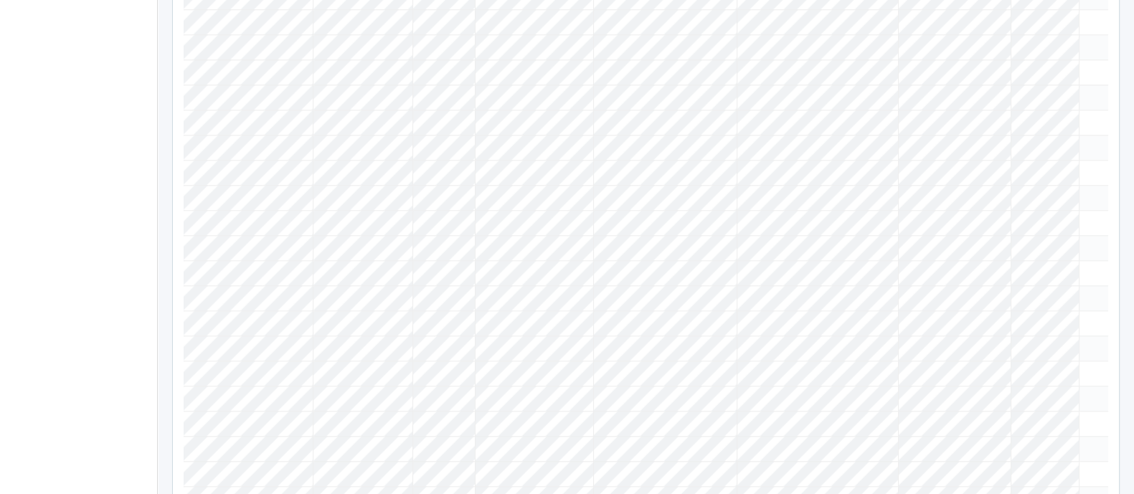
scroll to position [0, 171]
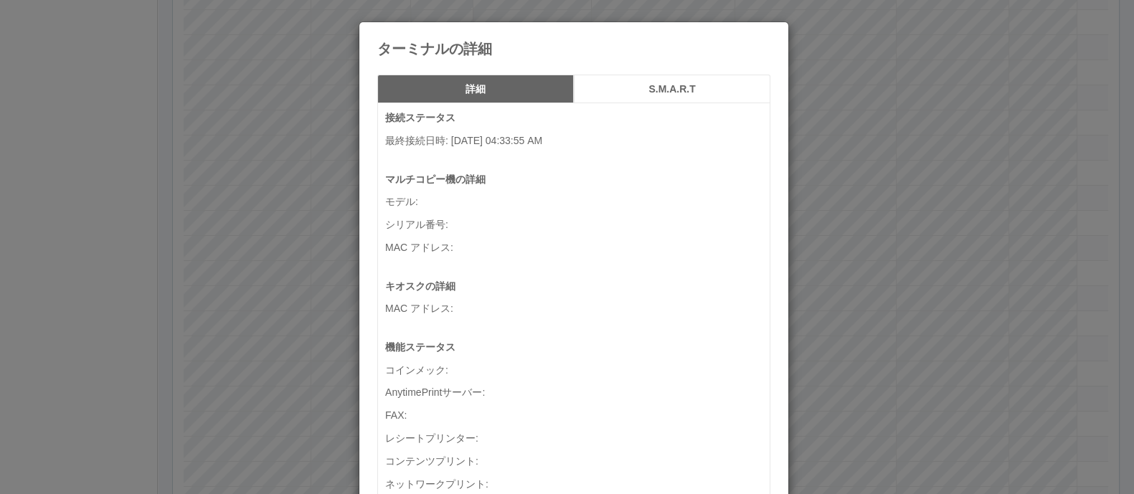
scroll to position [0, 158]
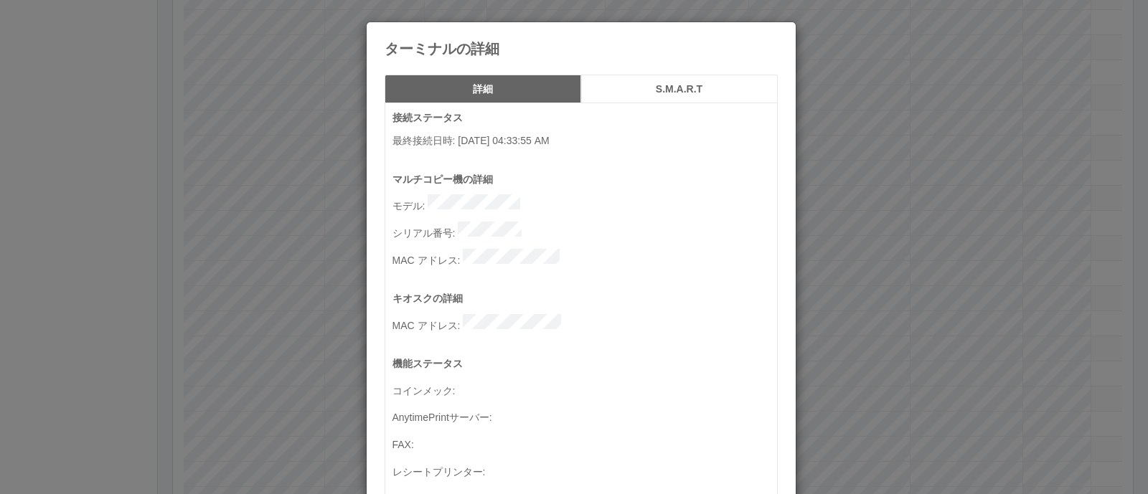
click at [936, 306] on div "ターミナルの詳細 詳細 S.M.A.R.T 接続ステータス 最終接続日時 : 09/03/2025 04:33:55 AM マルチコピー機の詳細 モデル : …" at bounding box center [574, 247] width 1148 height 494
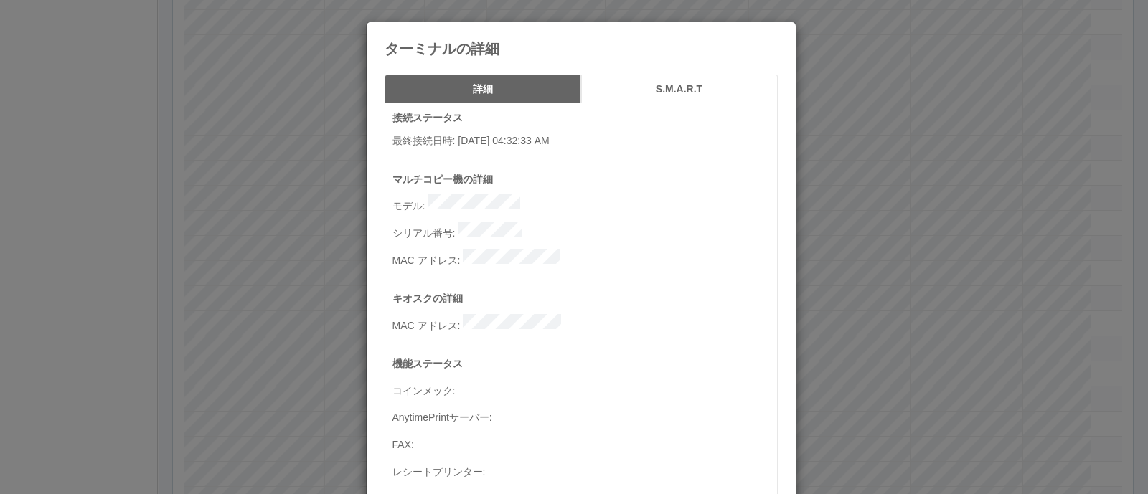
click at [908, 273] on div "ターミナルの詳細 詳細 S.M.A.R.T 接続ステータス 最終接続日時 : 09/03/2025 04:32:33 AM マルチコピー機の詳細 モデル : …" at bounding box center [574, 247] width 1148 height 494
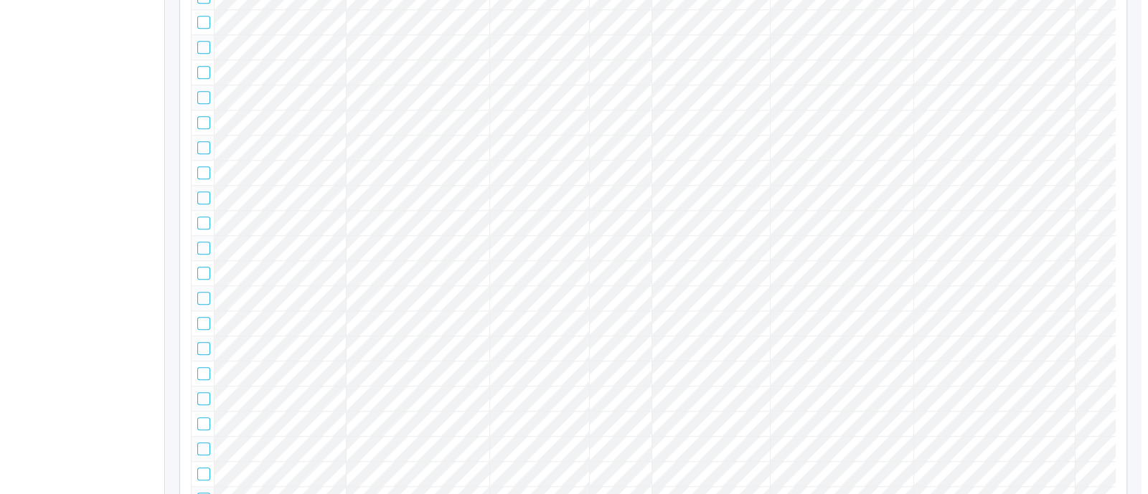
scroll to position [0, 171]
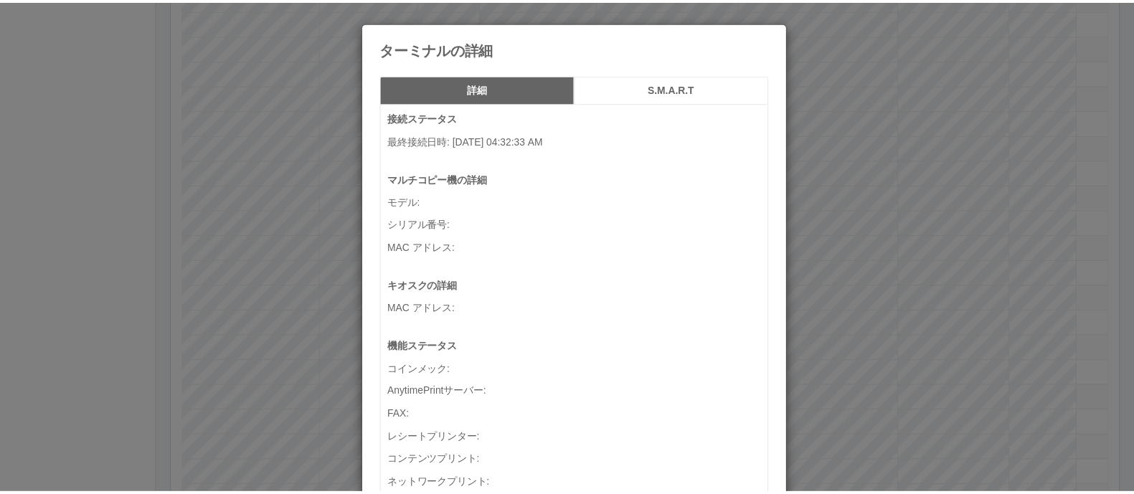
scroll to position [0, 158]
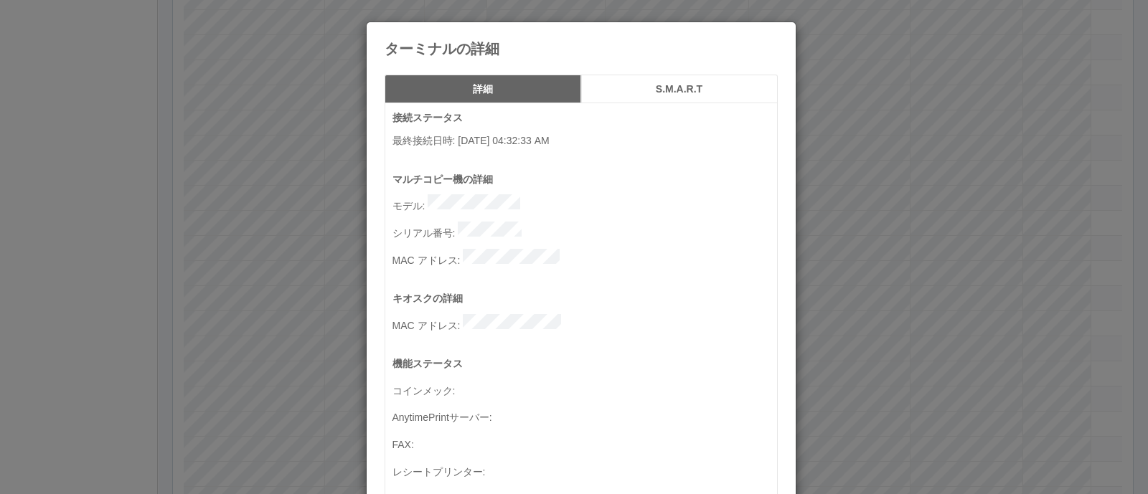
click at [929, 270] on div "ターミナルの詳細 詳細 S.M.A.R.T 接続ステータス 最終接続日時 : 09/03/2025 04:32:33 AM マルチコピー機の詳細 モデル : …" at bounding box center [574, 247] width 1148 height 494
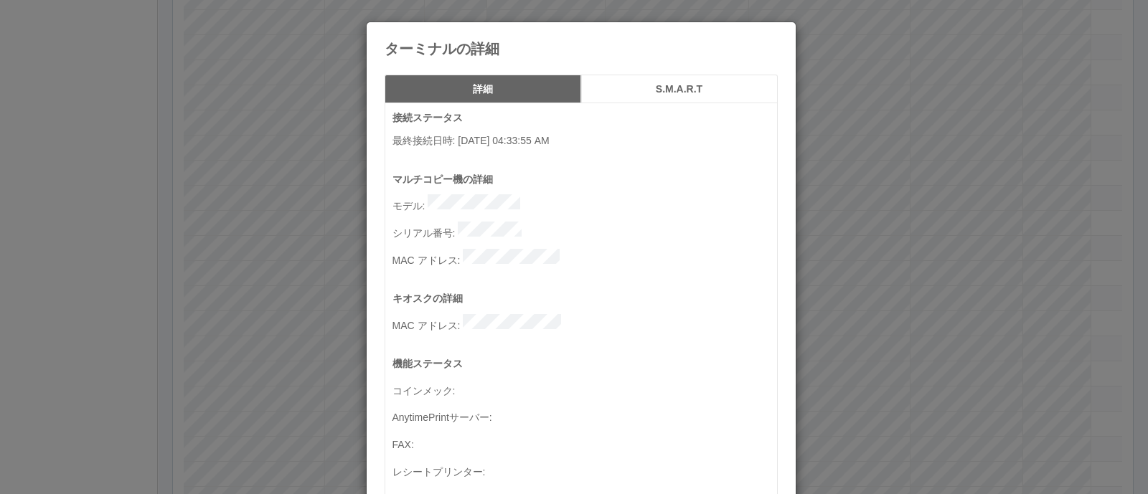
click at [1030, 299] on div "ターミナルの詳細 詳細 S.M.A.R.T 接続ステータス 最終接続日時 : 09/03/2025 04:33:55 AM マルチコピー機の詳細 モデル : …" at bounding box center [574, 247] width 1148 height 494
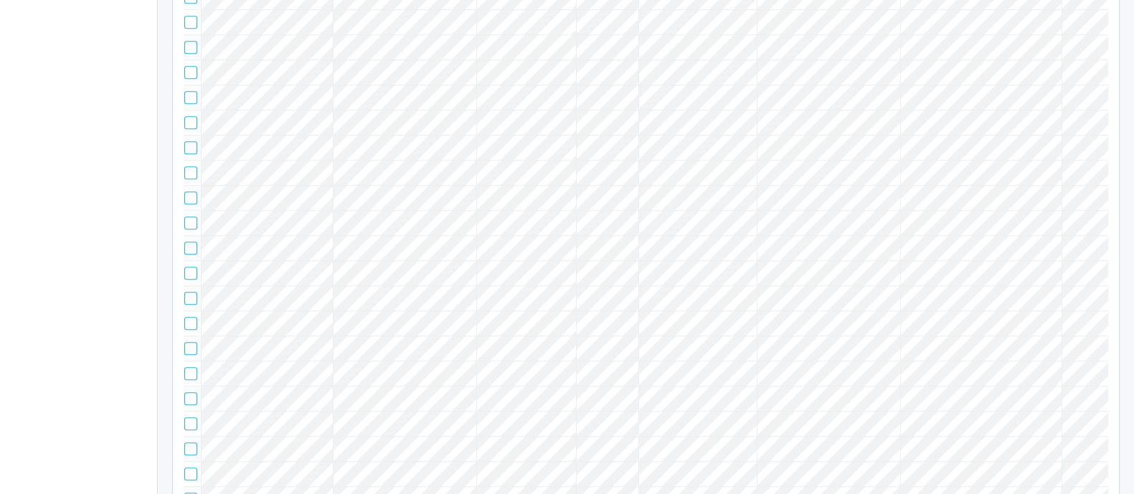
scroll to position [0, 171]
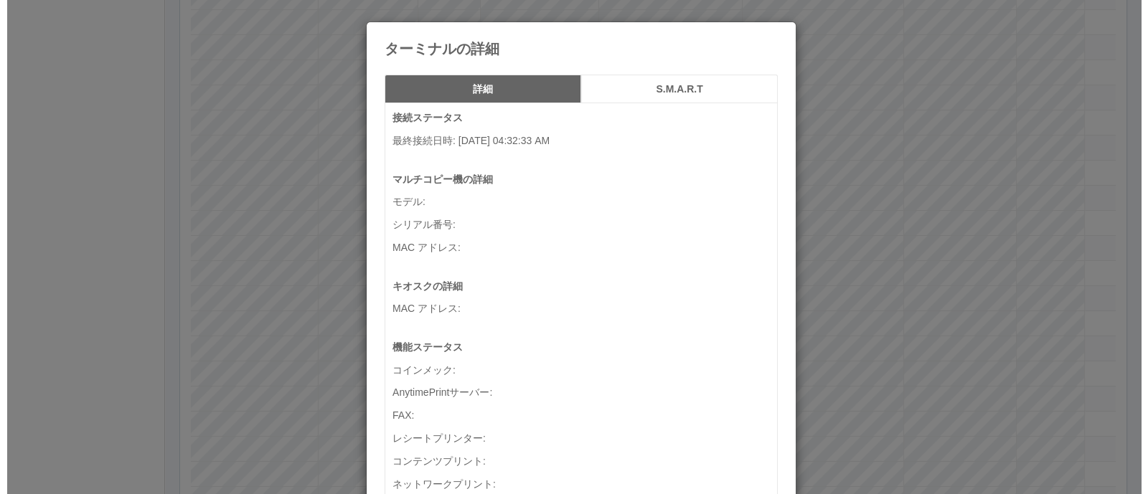
scroll to position [0, 158]
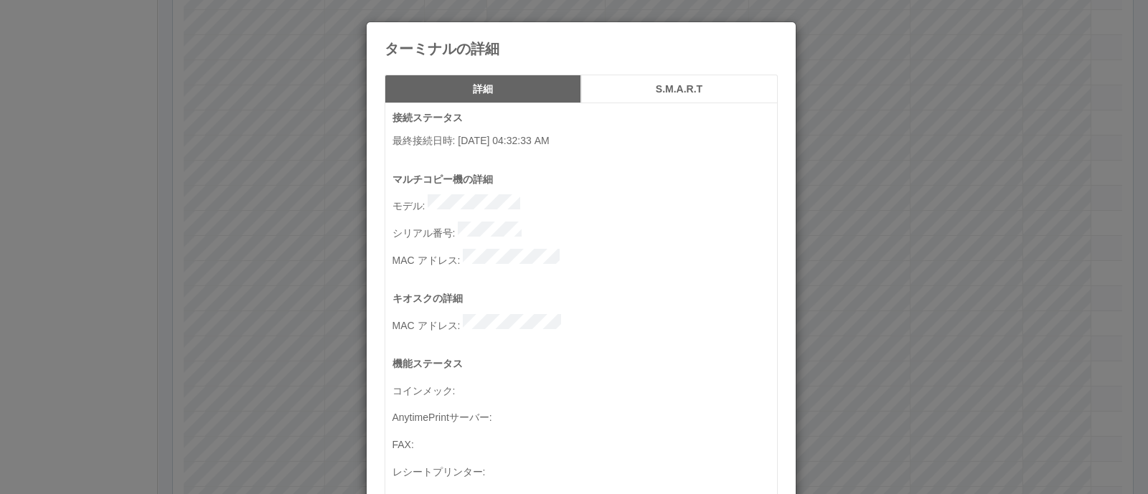
click at [923, 255] on div "ターミナルの詳細 詳細 S.M.A.R.T 接続ステータス 最終接続日時 : 09/03/2025 04:32:33 AM マルチコピー機の詳細 モデル : …" at bounding box center [574, 247] width 1148 height 494
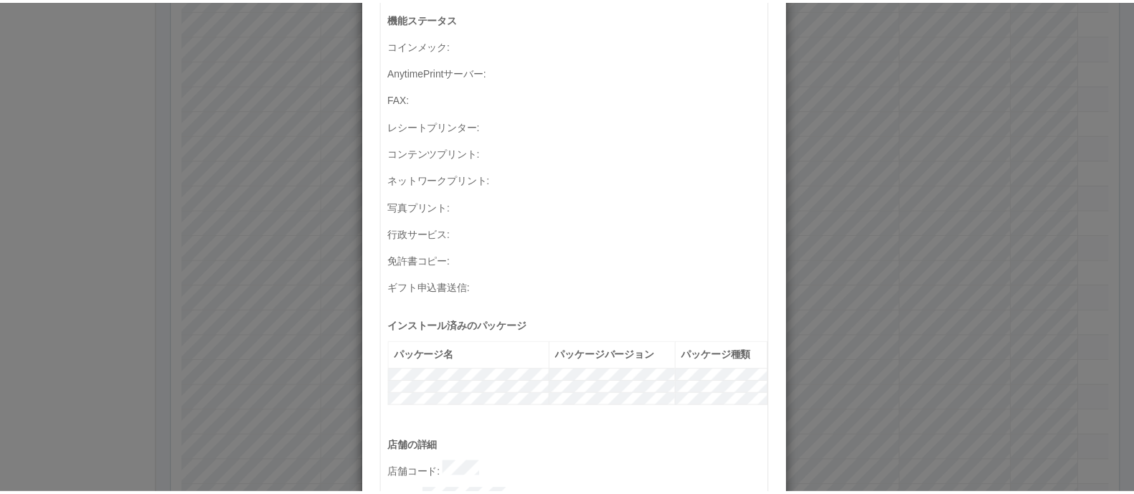
scroll to position [347, 0]
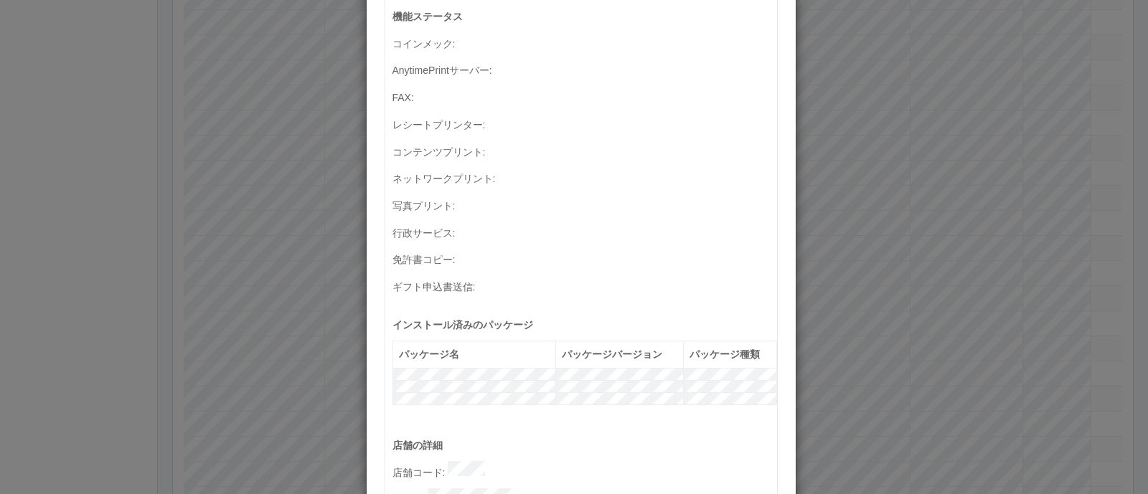
click at [266, 327] on div "ターミナルの詳細 詳細 S.M.A.R.T 接続ステータス 最終接続日時 : 09/03/2025 04:33:55 AM マルチコピー機の詳細 モデル : …" at bounding box center [574, 247] width 1148 height 494
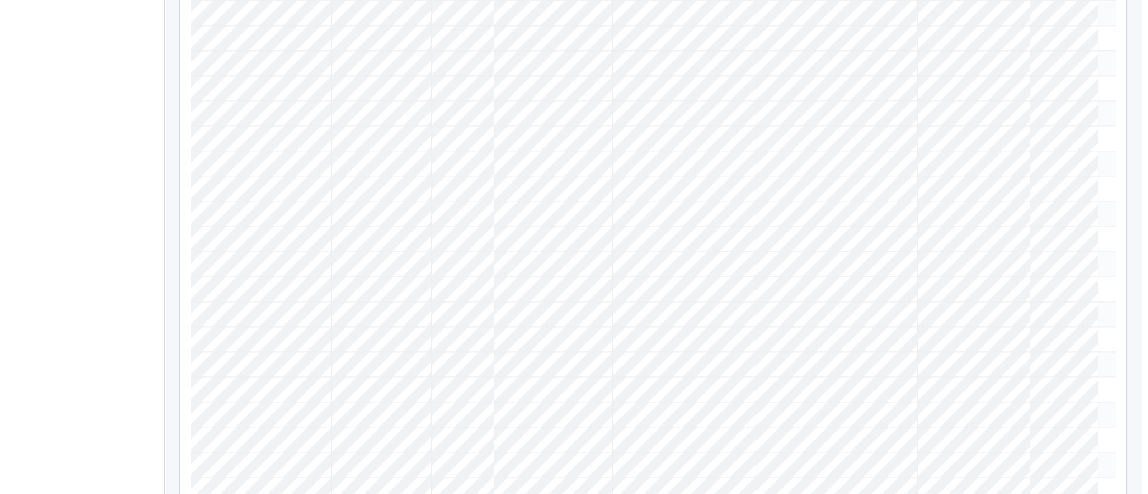
scroll to position [0, 171]
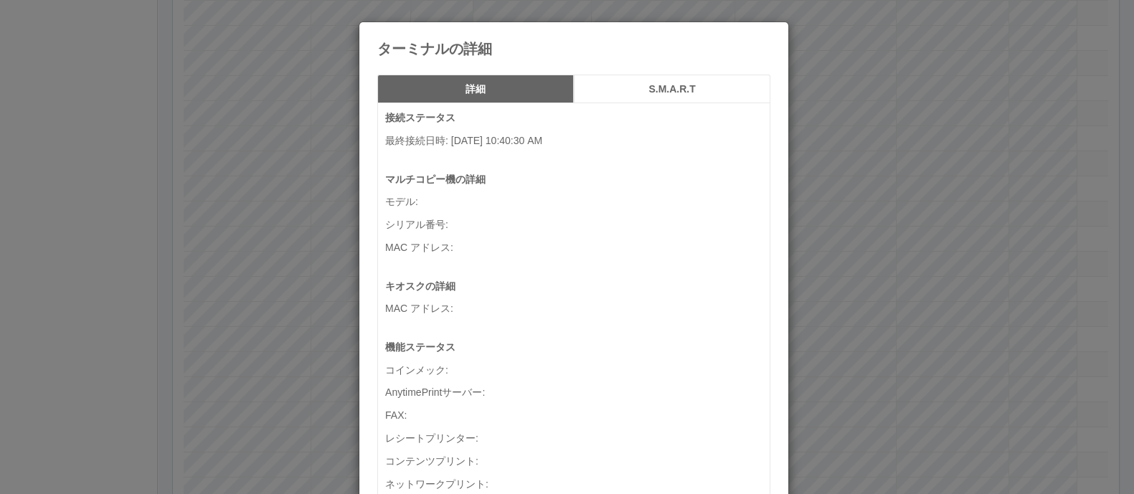
scroll to position [0, 158]
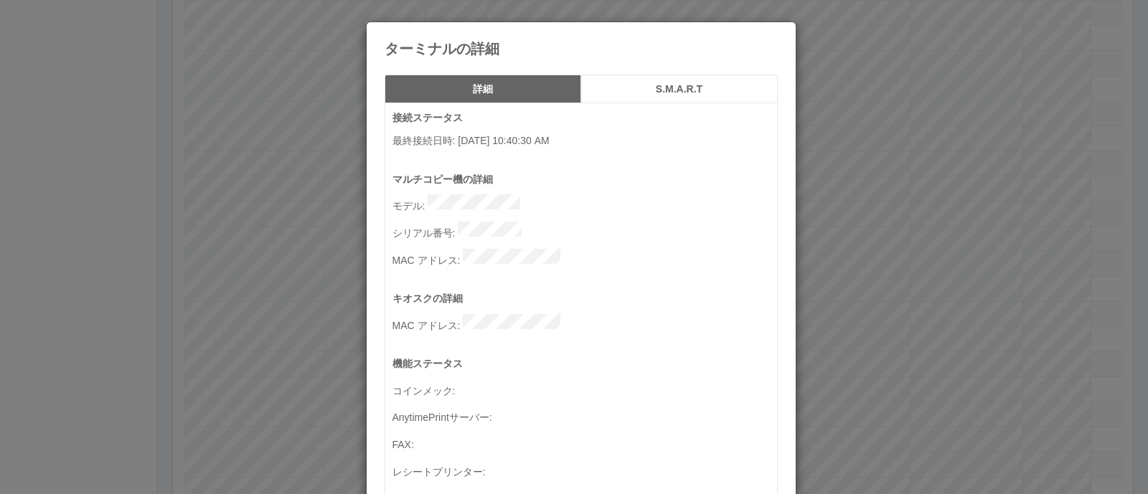
click at [1002, 265] on div "ターミナルの詳細 詳細 S.M.A.R.T 接続ステータス 最終接続日時 : 01/05/2023 10:40:30 AM マルチコピー機の詳細 モデル : …" at bounding box center [574, 247] width 1148 height 494
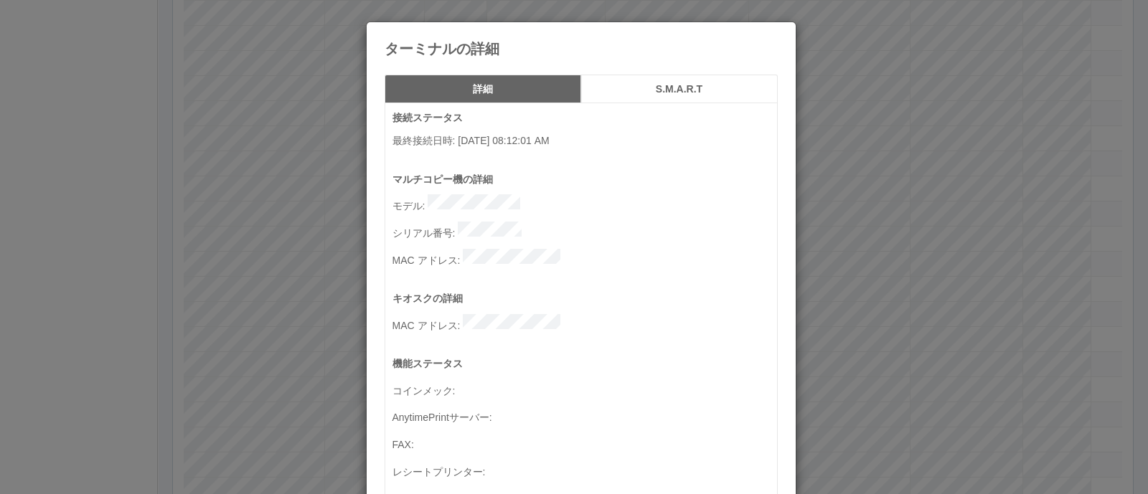
click at [863, 292] on div "ターミナルの詳細 詳細 S.M.A.R.T 接続ステータス 最終接続日時 : 09/03/2025 08:12:01 AM マルチコピー機の詳細 モデル : …" at bounding box center [574, 247] width 1148 height 494
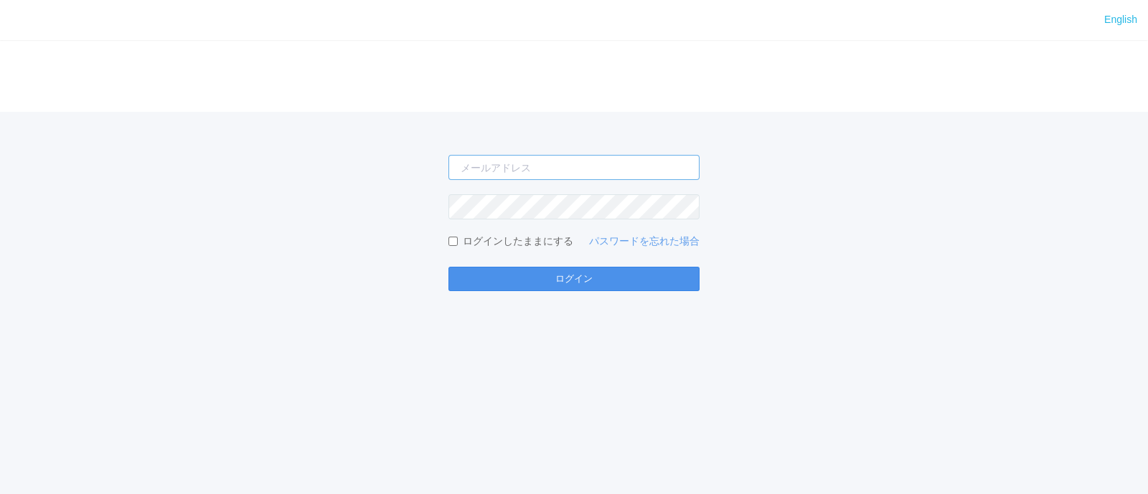
type input "[PERSON_NAME][EMAIL_ADDRESS][DOMAIN_NAME]"
click at [514, 274] on button "ログイン" at bounding box center [573, 279] width 251 height 24
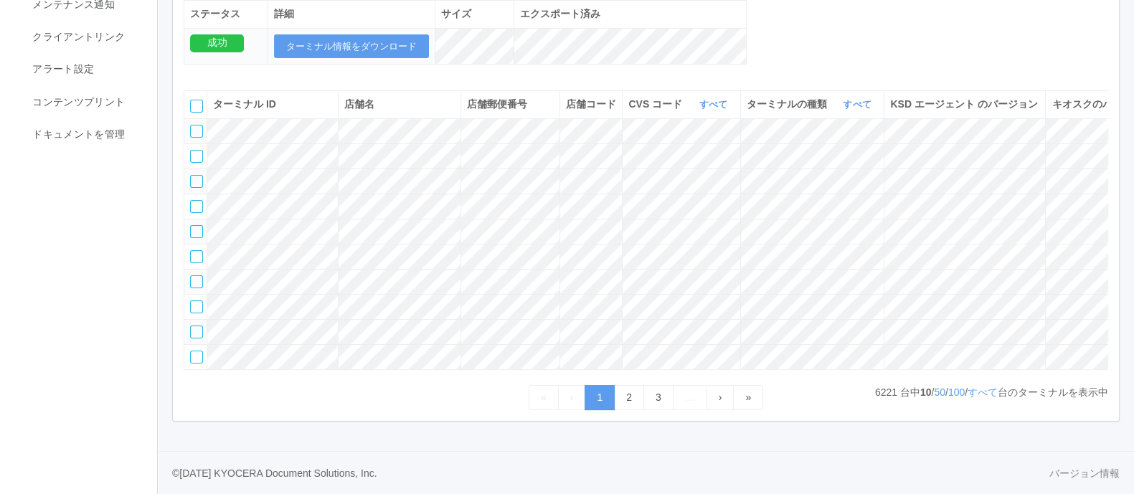
scroll to position [232, 0]
